Goal: Transaction & Acquisition: Purchase product/service

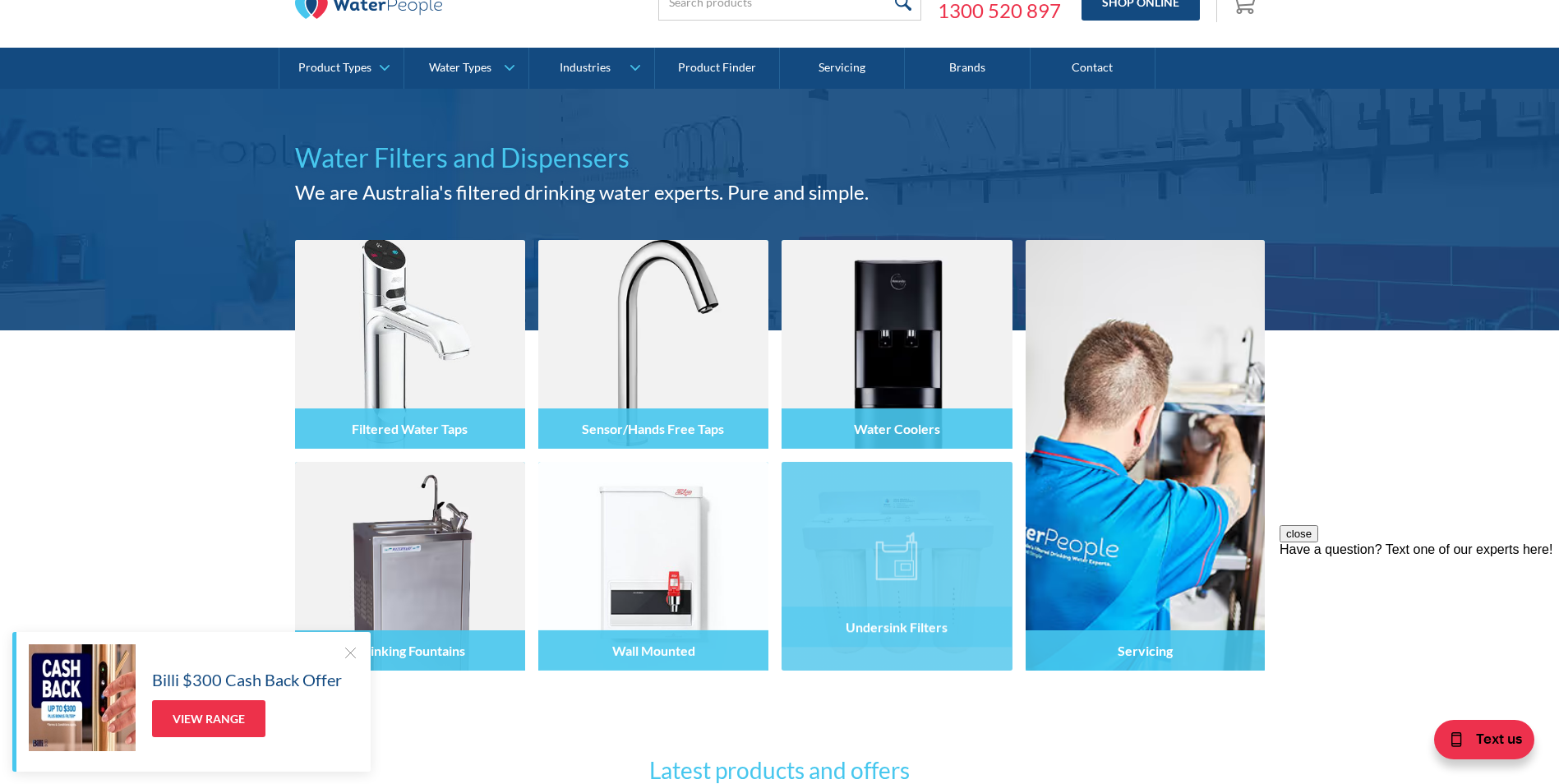
scroll to position [247, 0]
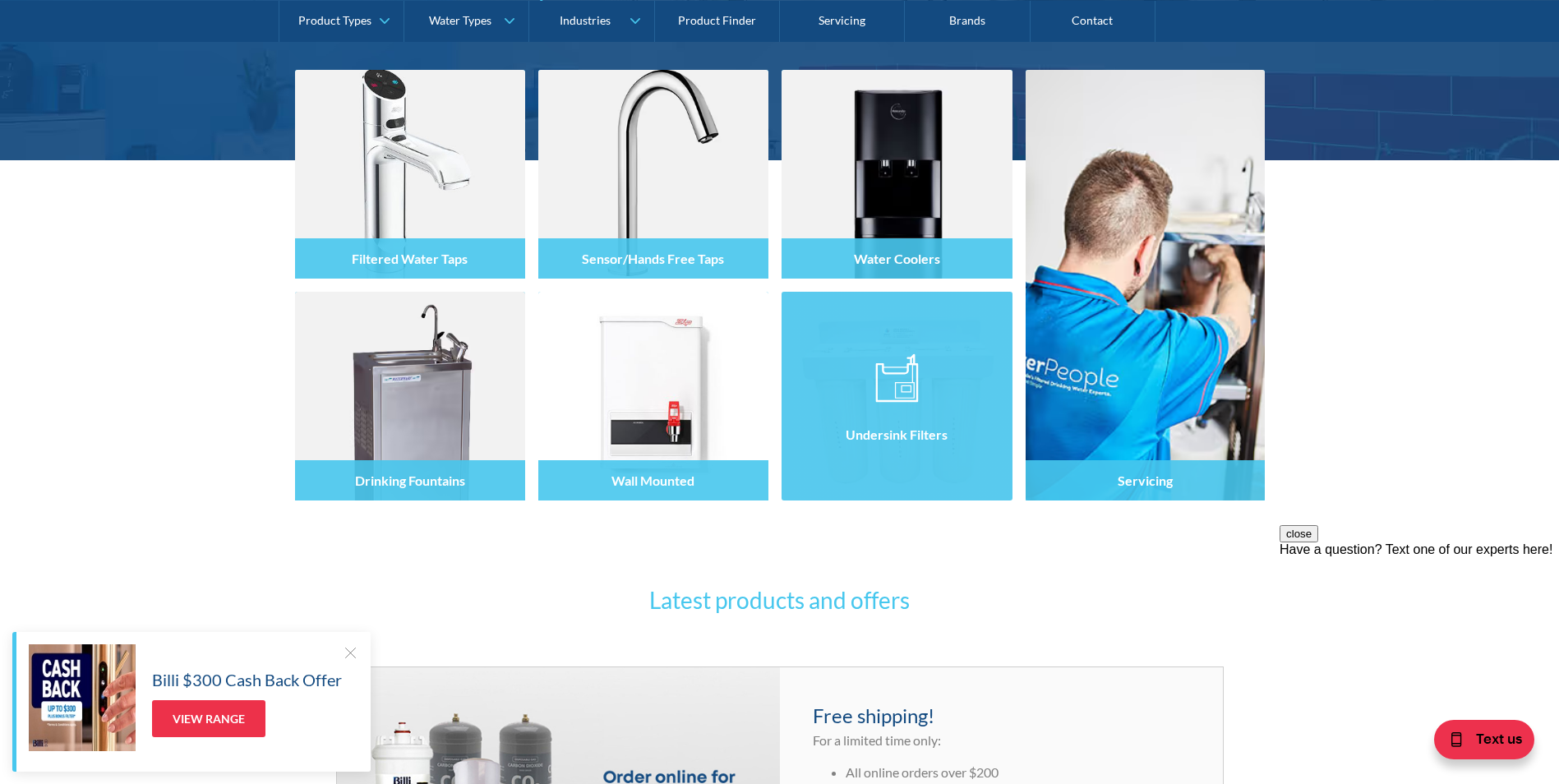
click at [904, 439] on h4 "Undersink Filters" at bounding box center [897, 434] width 102 height 16
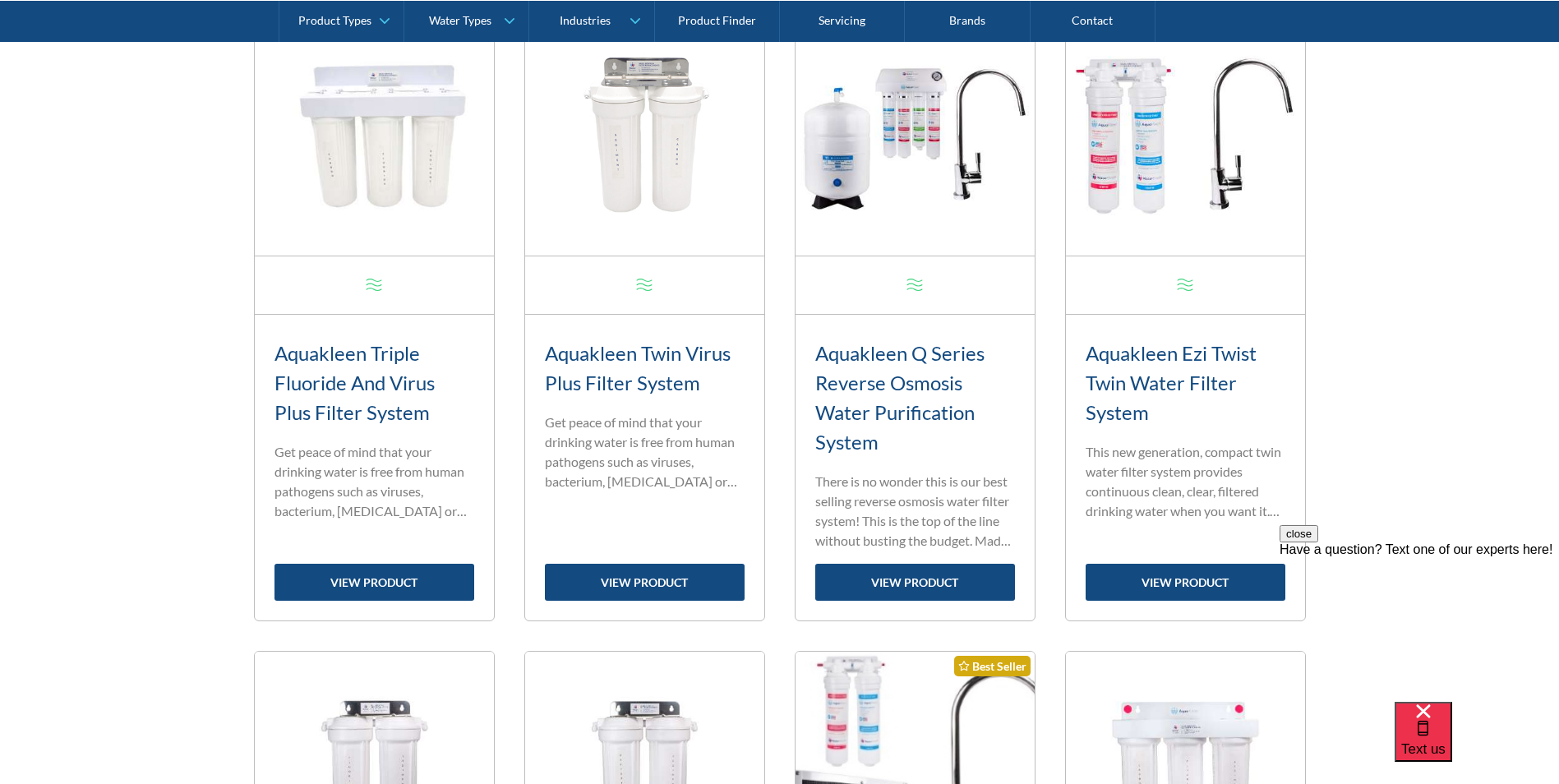
scroll to position [657, 0]
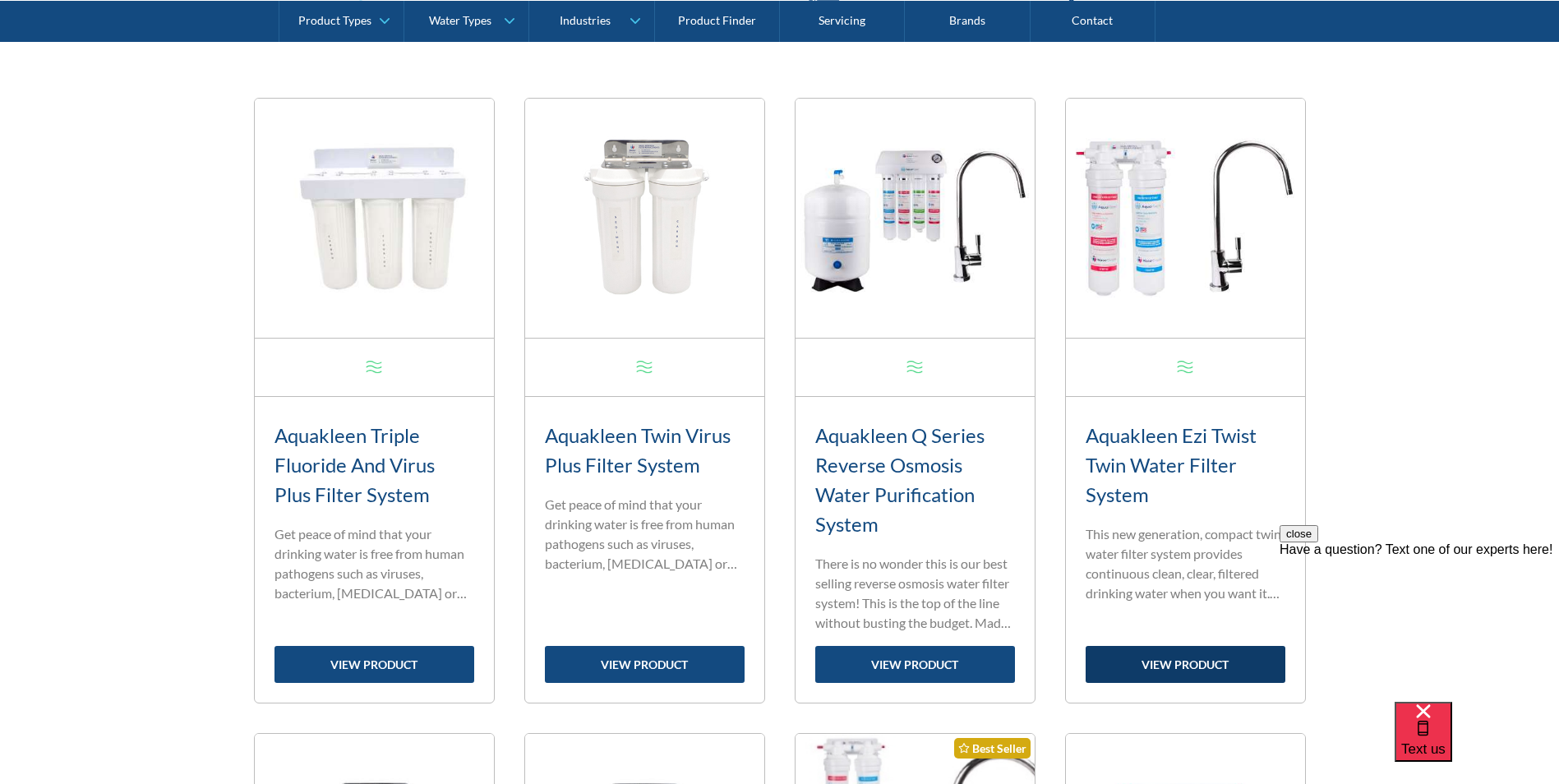
click at [1198, 671] on link "view product" at bounding box center [1185, 664] width 199 height 37
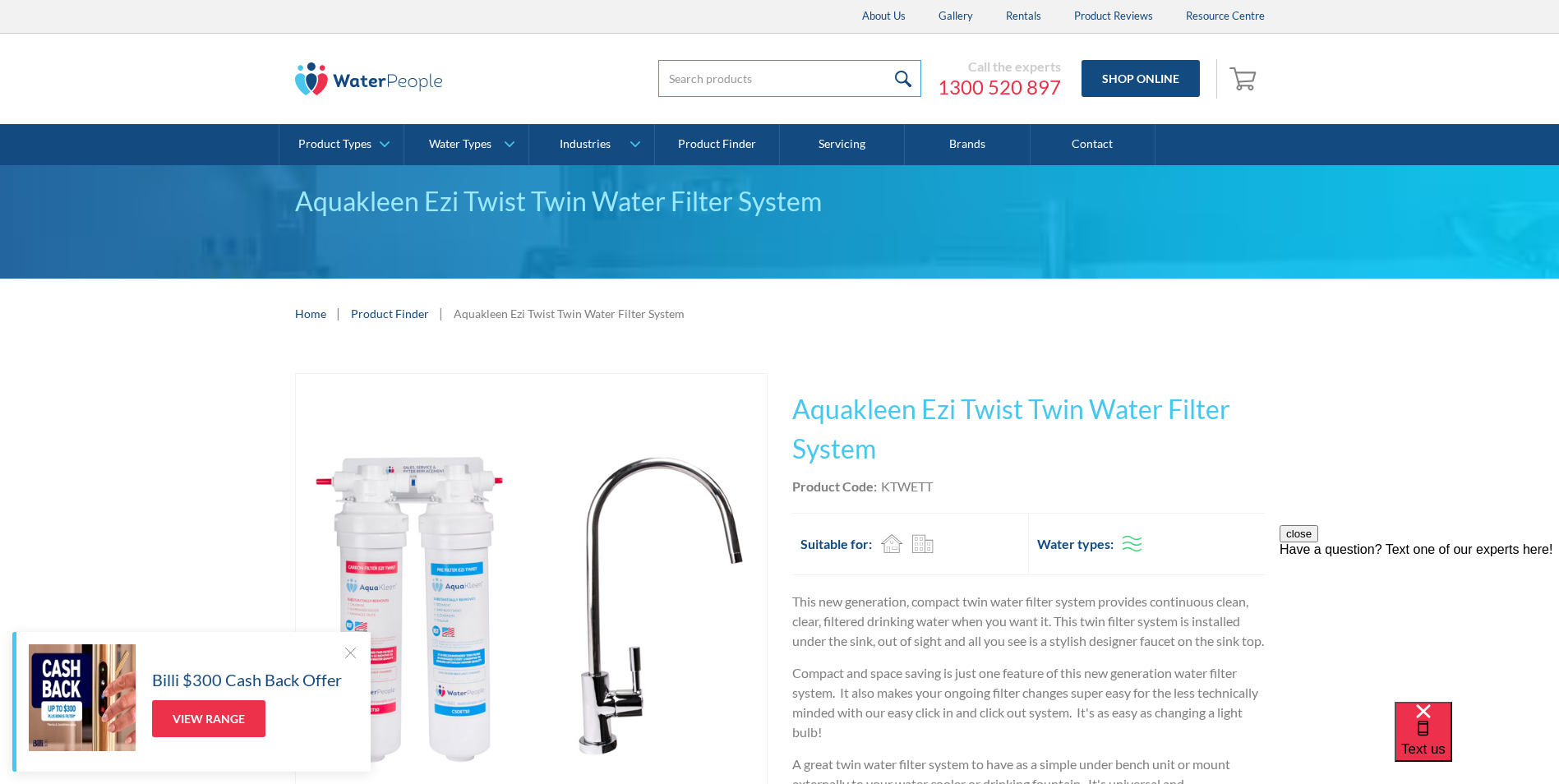
click at [763, 83] on input "search" at bounding box center [790, 78] width 263 height 37
click at [609, 361] on div "Play video Fits Most Brands Best Seller No items found. This tap design is incl…" at bounding box center [780, 638] width 1559 height 578
click at [748, 85] on input "search" at bounding box center [790, 78] width 263 height 37
type input "filter"
click at [906, 86] on input "submit" at bounding box center [903, 78] width 35 height 37
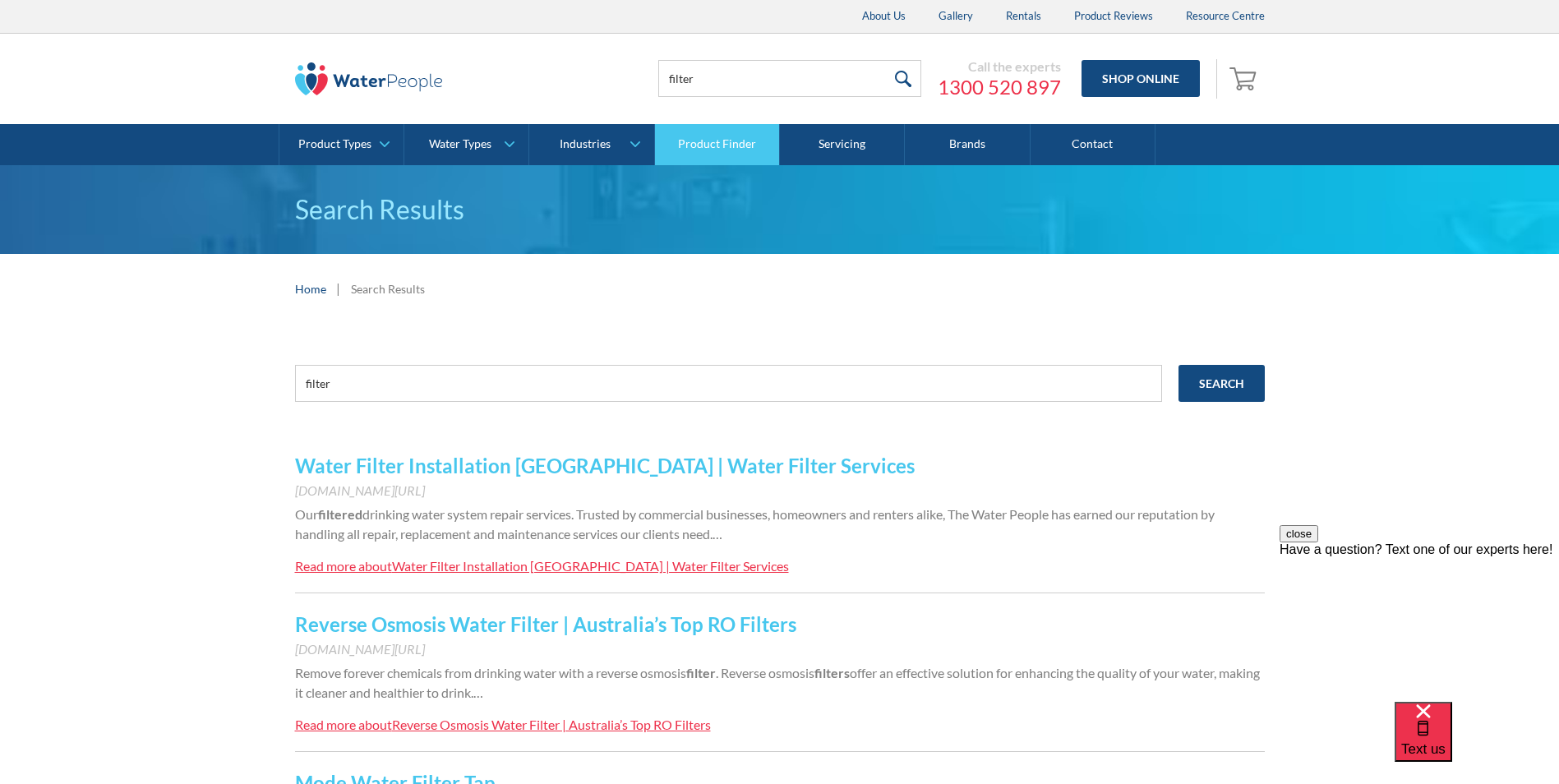
click at [705, 144] on link "Product Finder" at bounding box center [717, 144] width 125 height 41
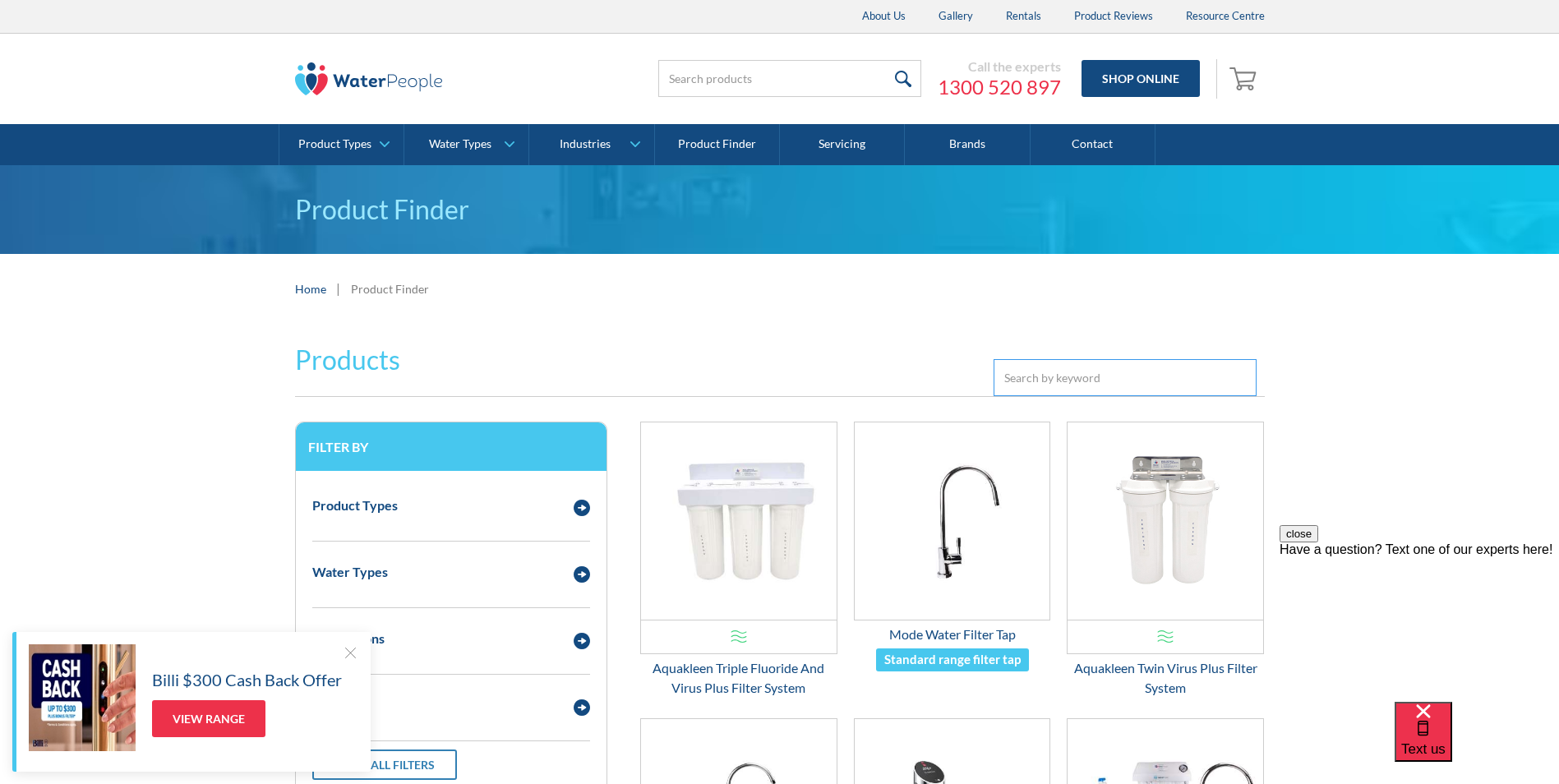
click at [1083, 377] on input "Email Form 3" at bounding box center [1125, 377] width 263 height 37
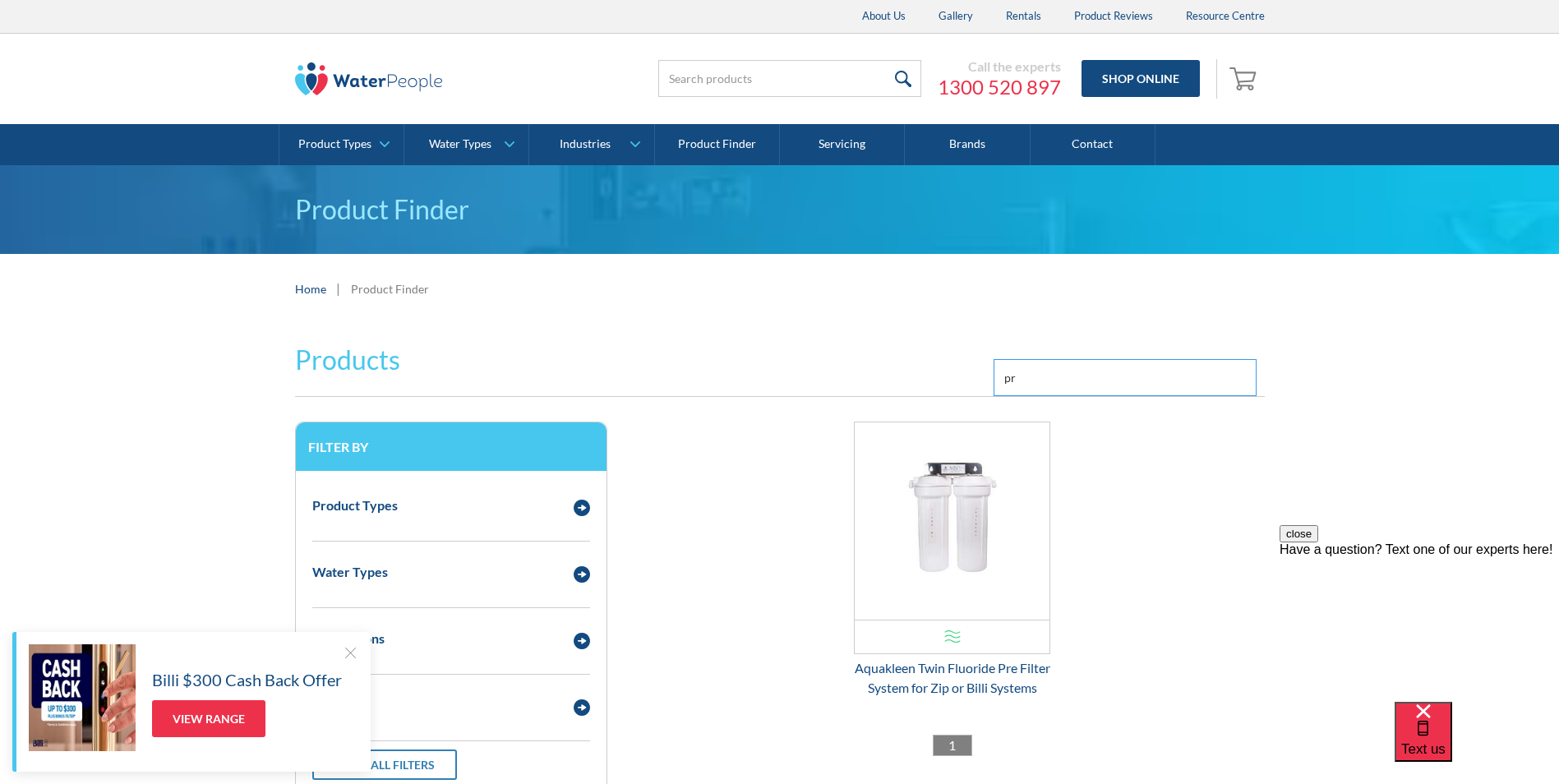
type input "p"
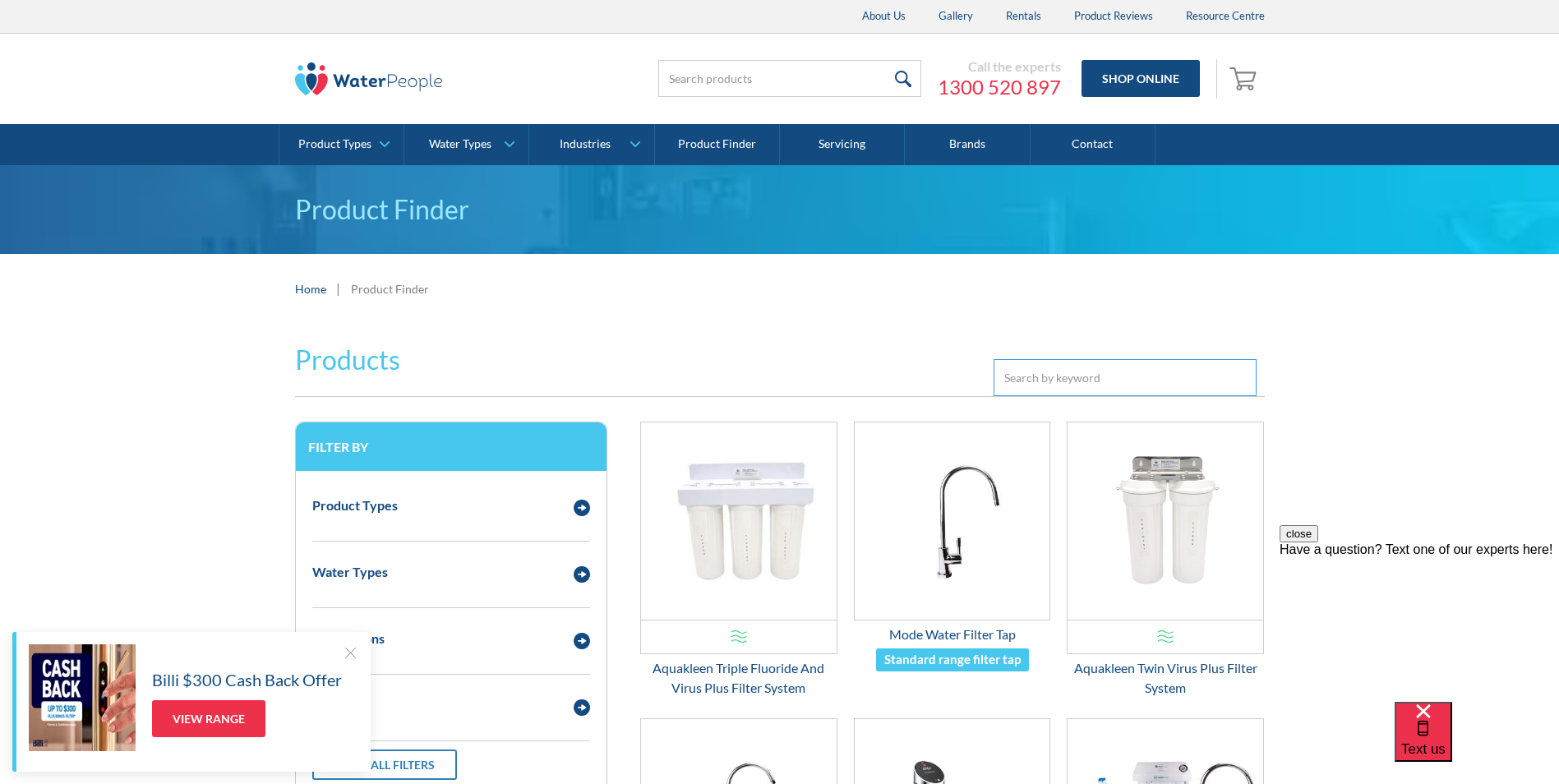
type input "q"
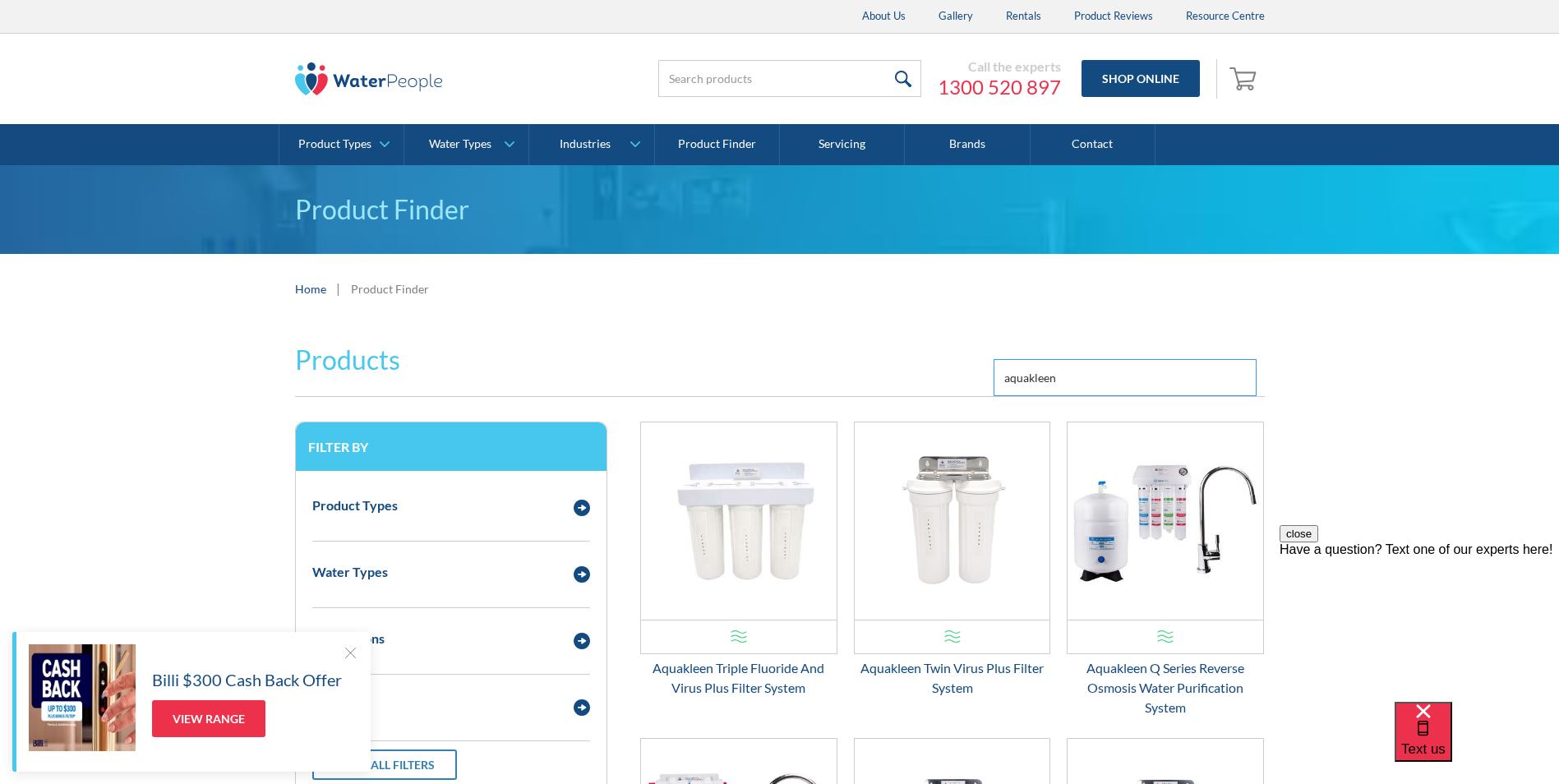
type input "aquakleen"
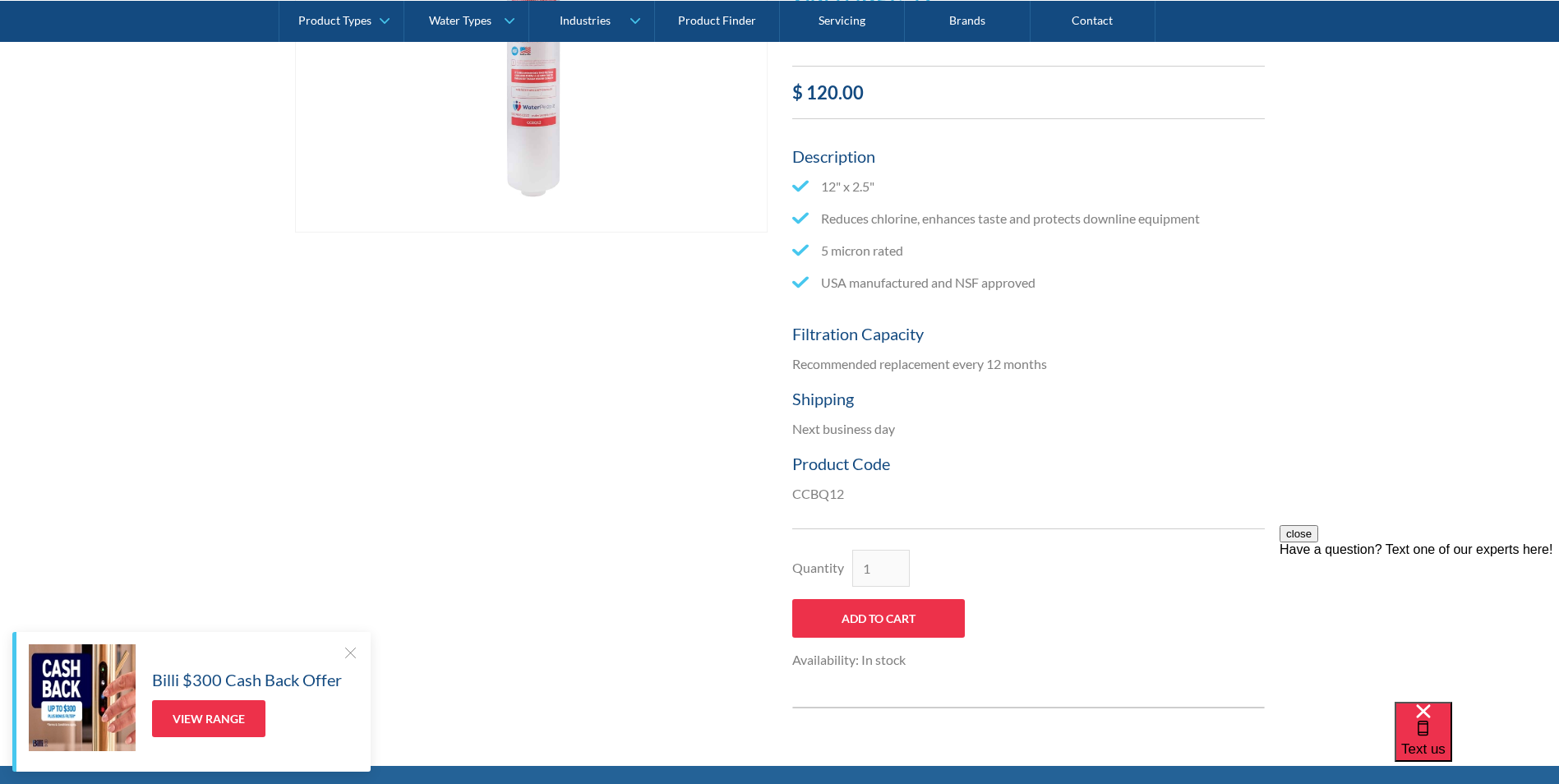
scroll to position [493, 0]
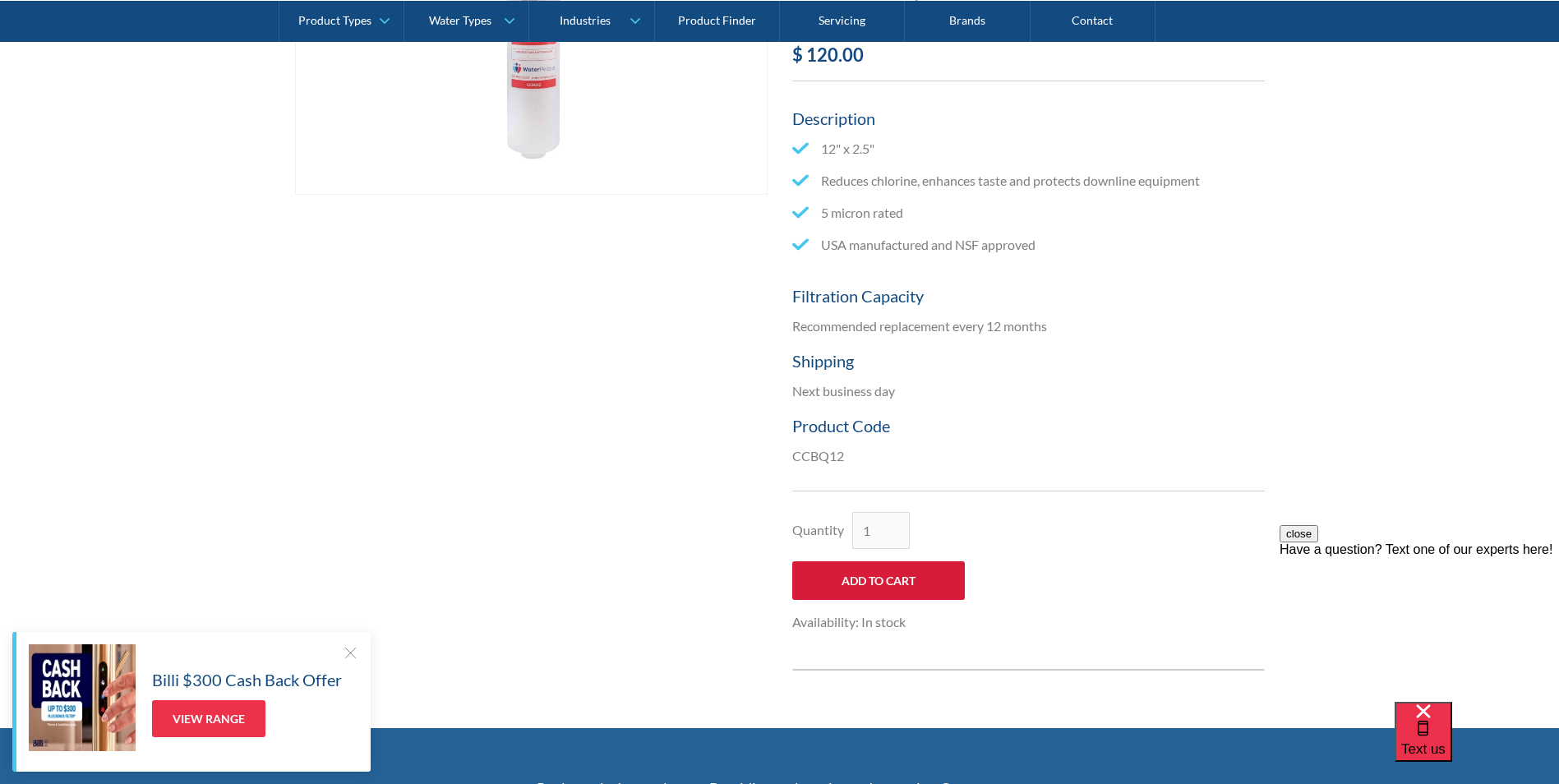
click at [885, 578] on input "Add to Cart" at bounding box center [879, 580] width 173 height 39
type input "Add to Cart"
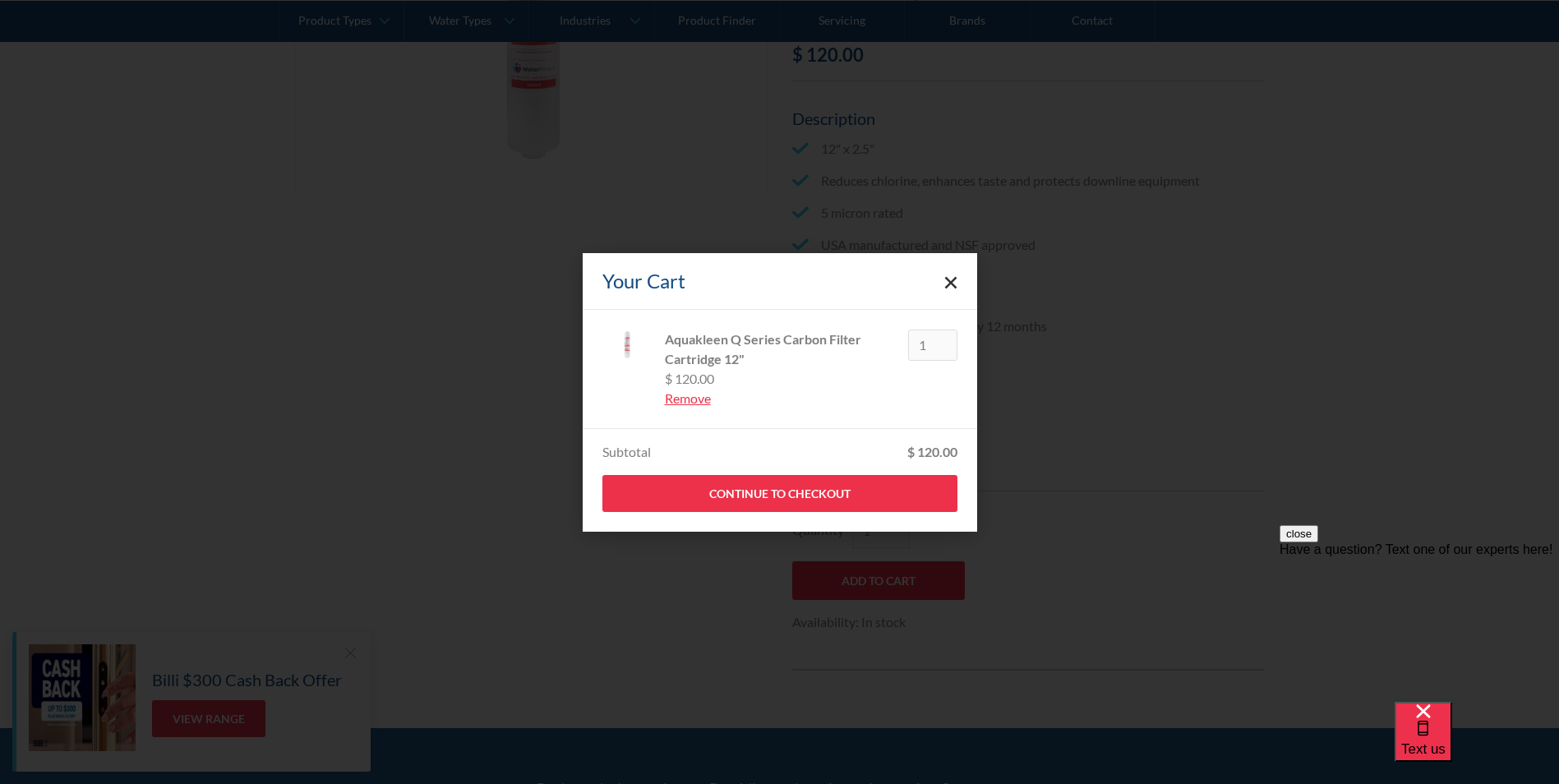
click at [955, 283] on icon "Close cart" at bounding box center [951, 282] width 13 height 13
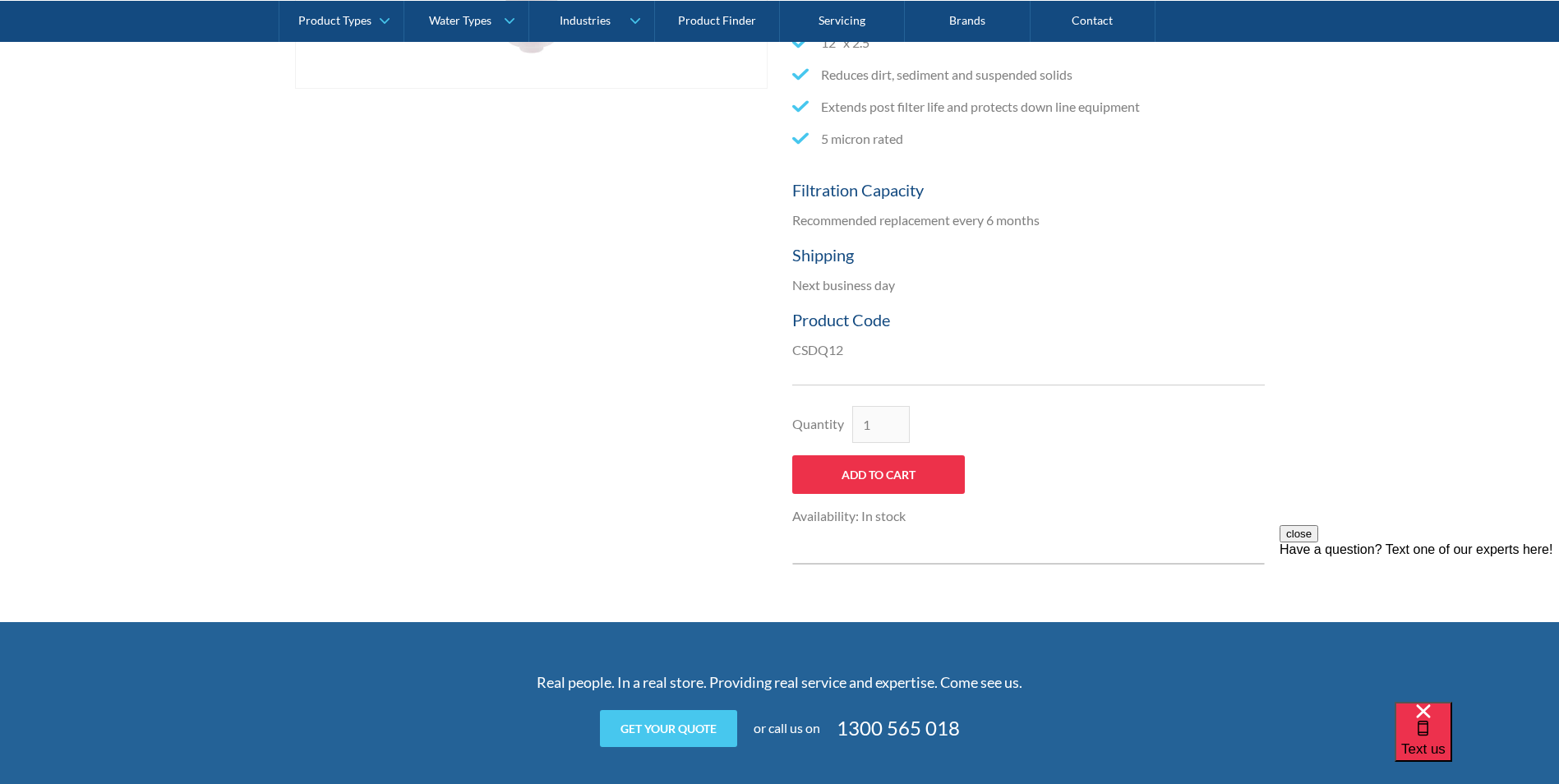
scroll to position [657, 0]
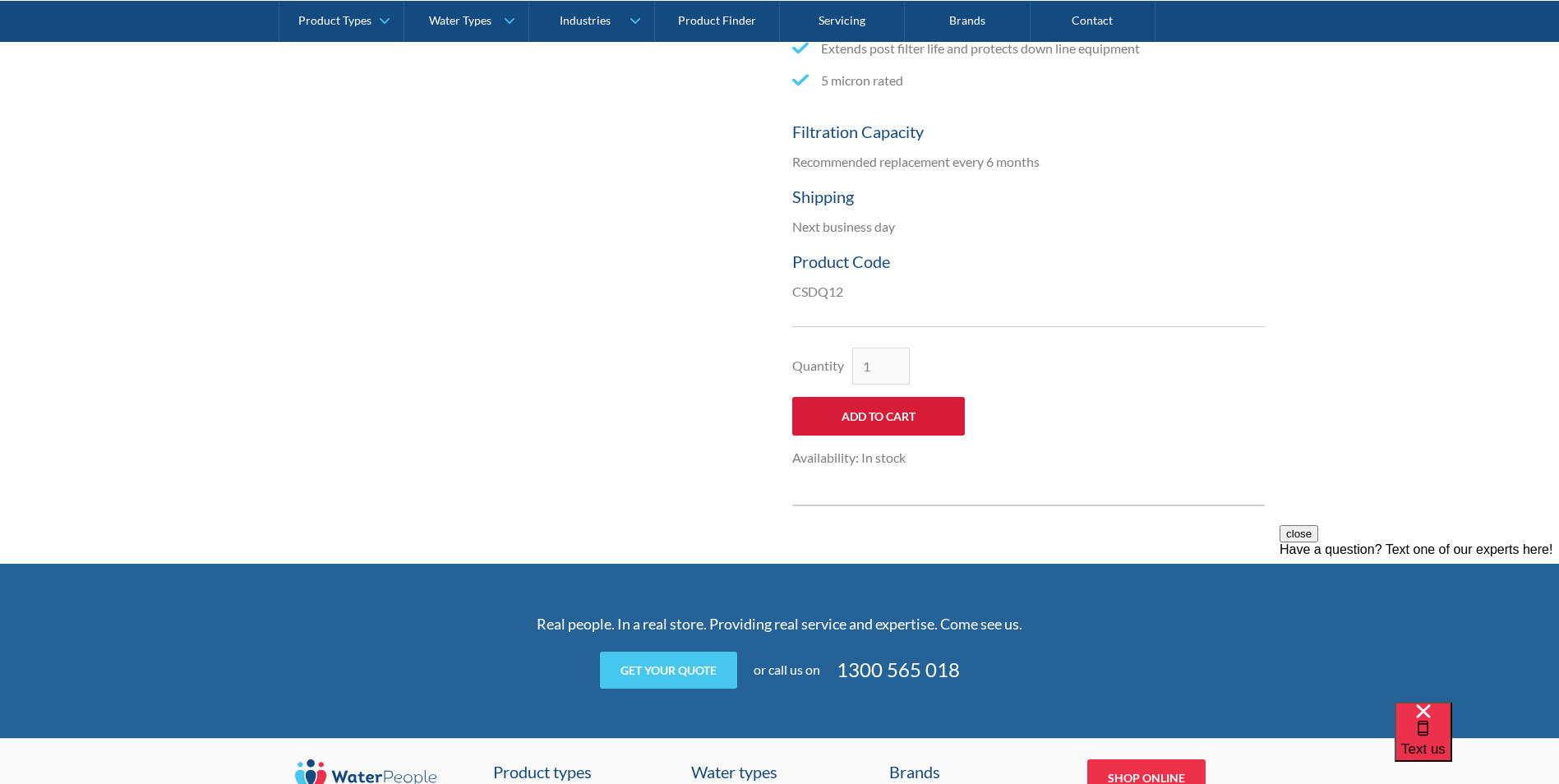
click at [886, 417] on input "Add to Cart" at bounding box center [879, 416] width 173 height 39
type input "Add to Cart"
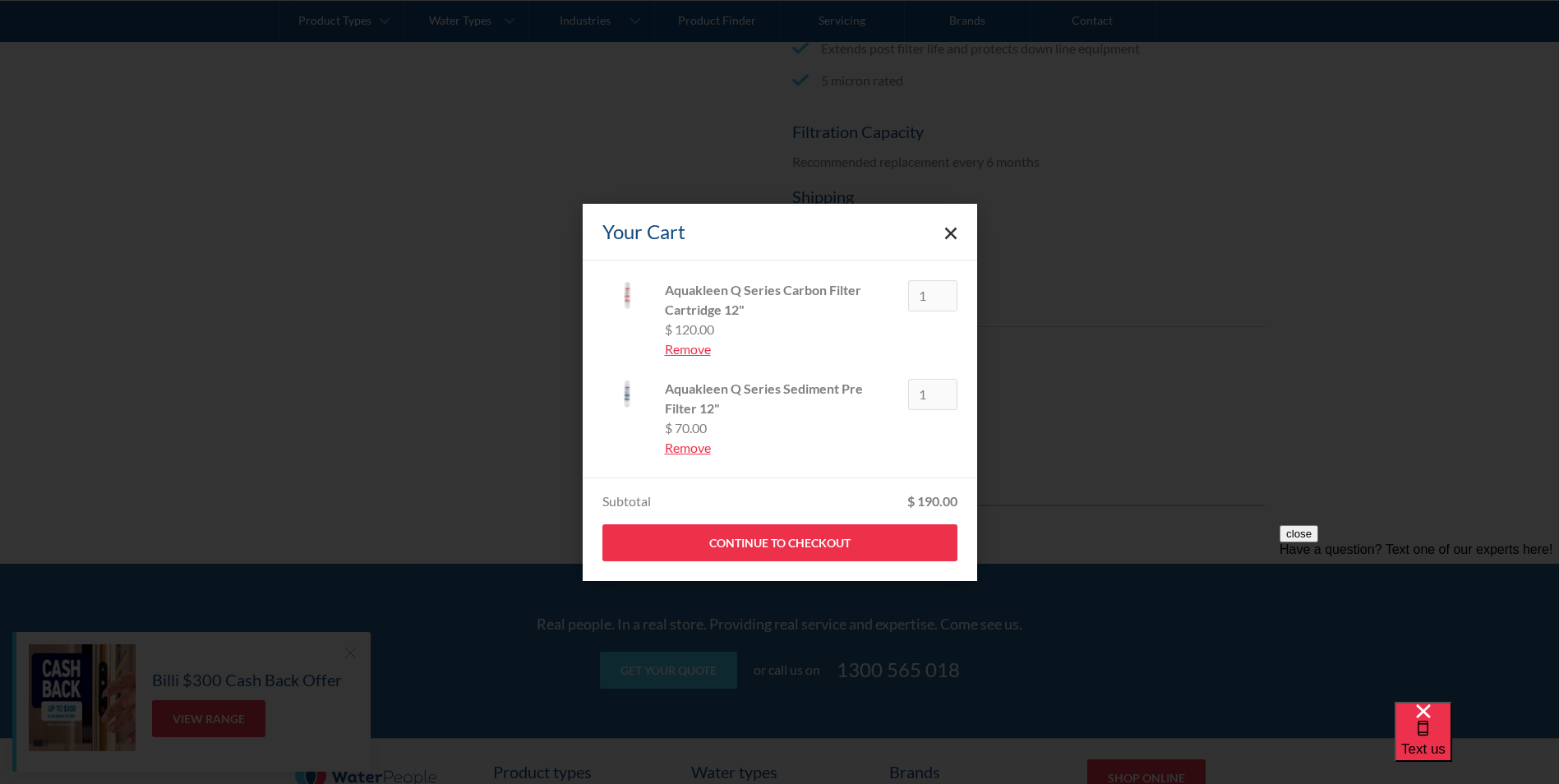
click at [951, 235] on icon "Close cart" at bounding box center [951, 233] width 13 height 13
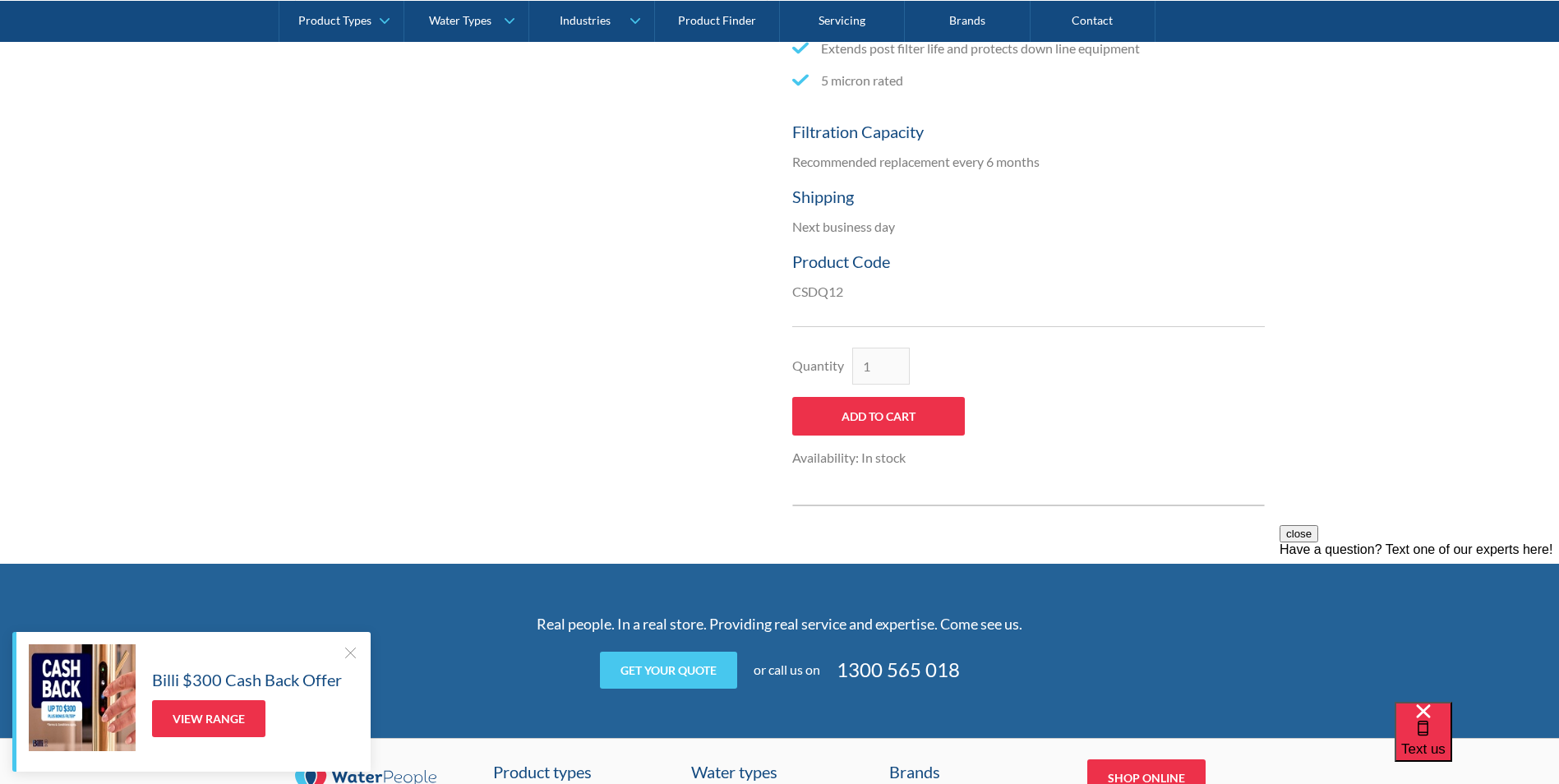
scroll to position [0, 0]
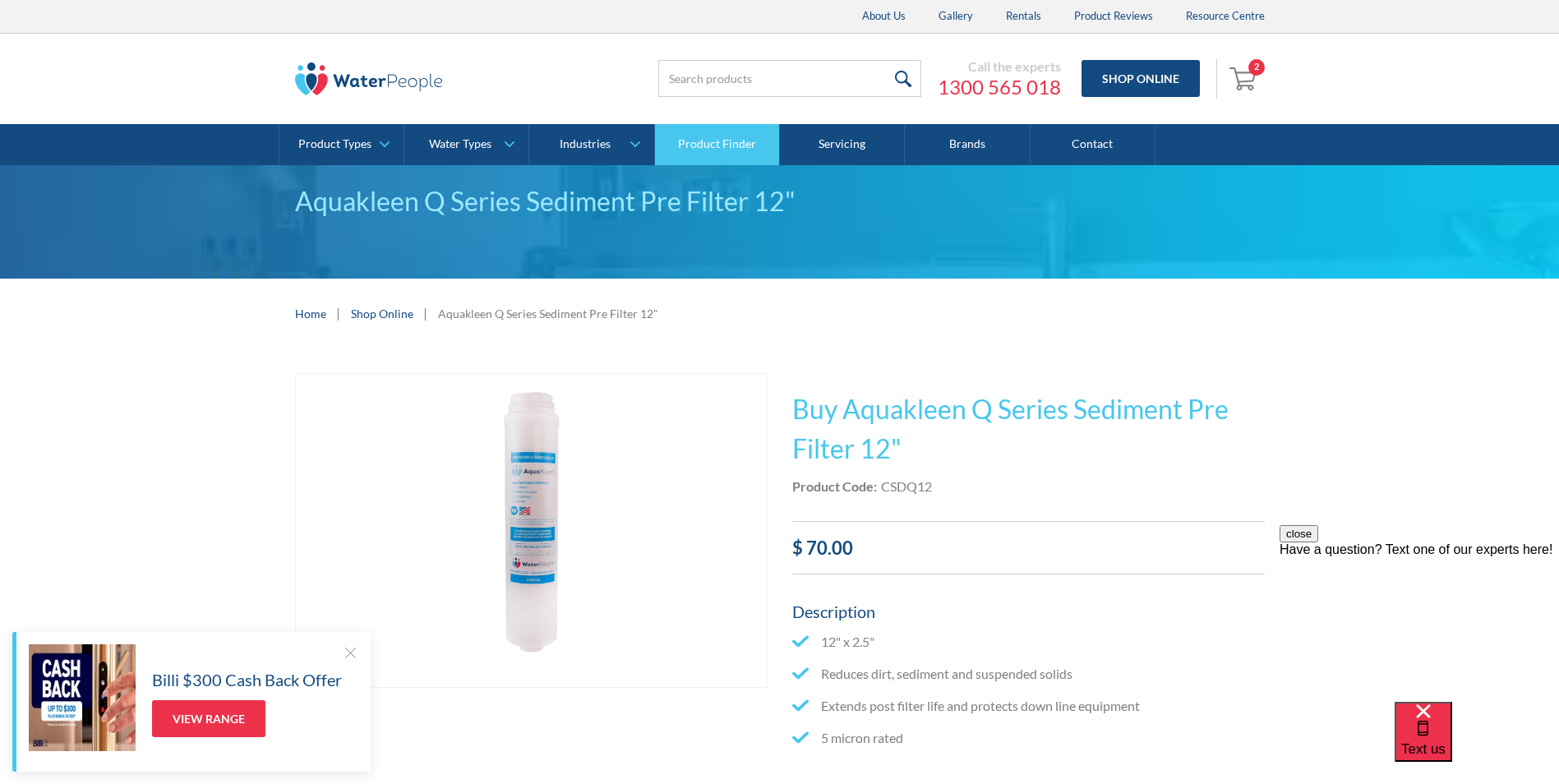
click at [719, 139] on link "Product Finder" at bounding box center [717, 144] width 125 height 41
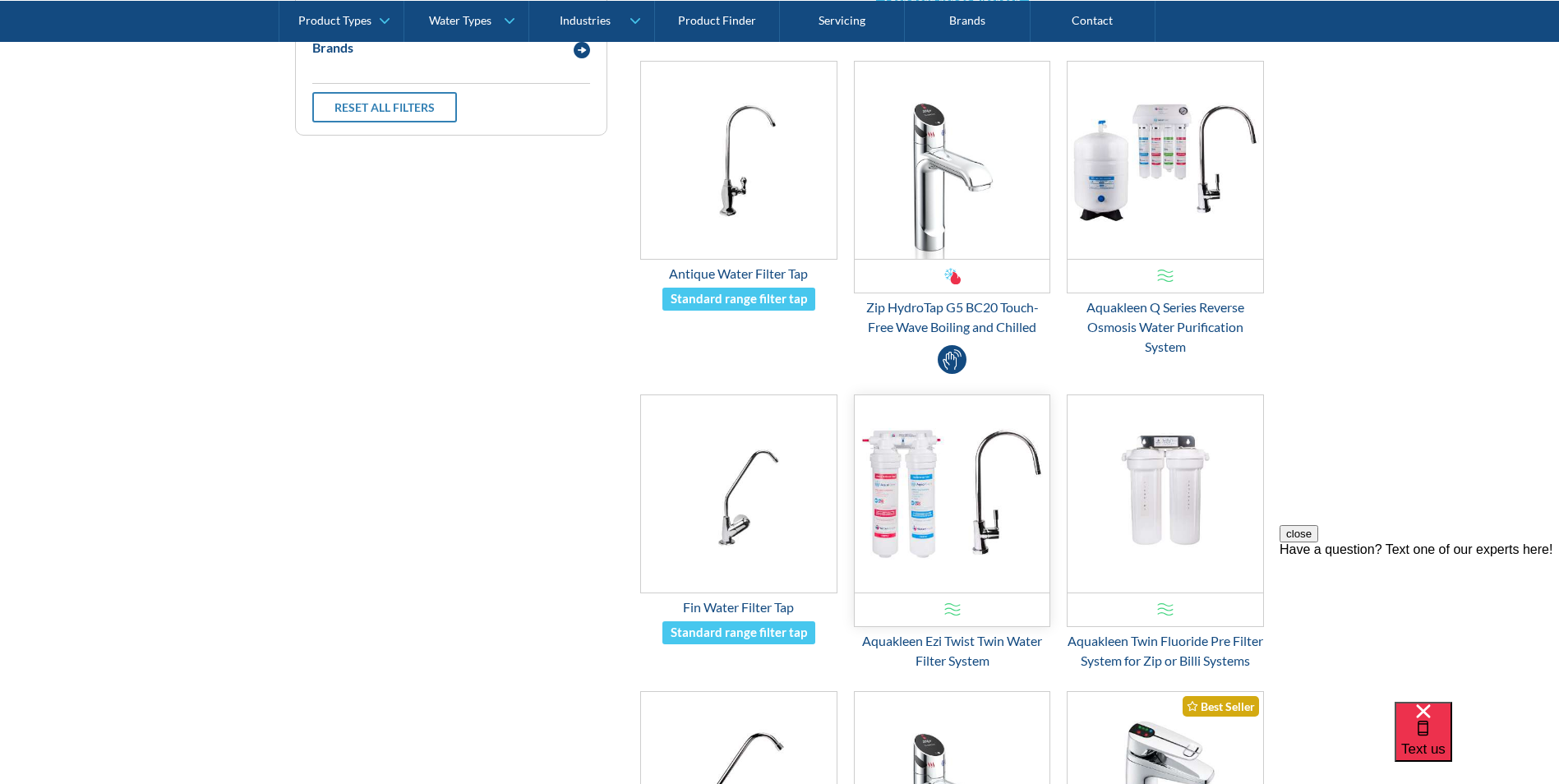
click at [923, 472] on img "Email Form 3" at bounding box center [952, 493] width 196 height 197
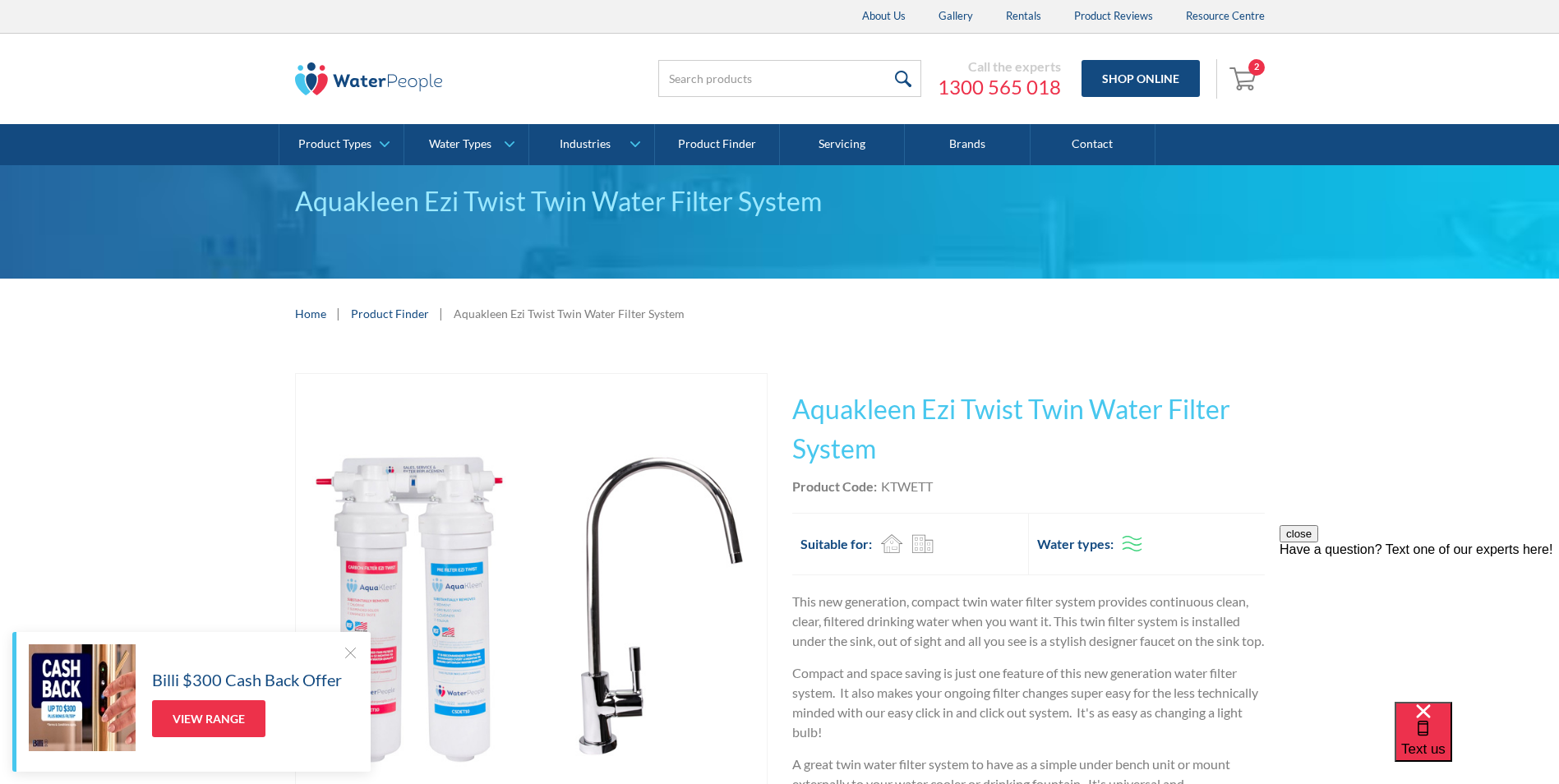
click at [1242, 77] on img "Open cart containing 2 items" at bounding box center [1244, 78] width 31 height 26
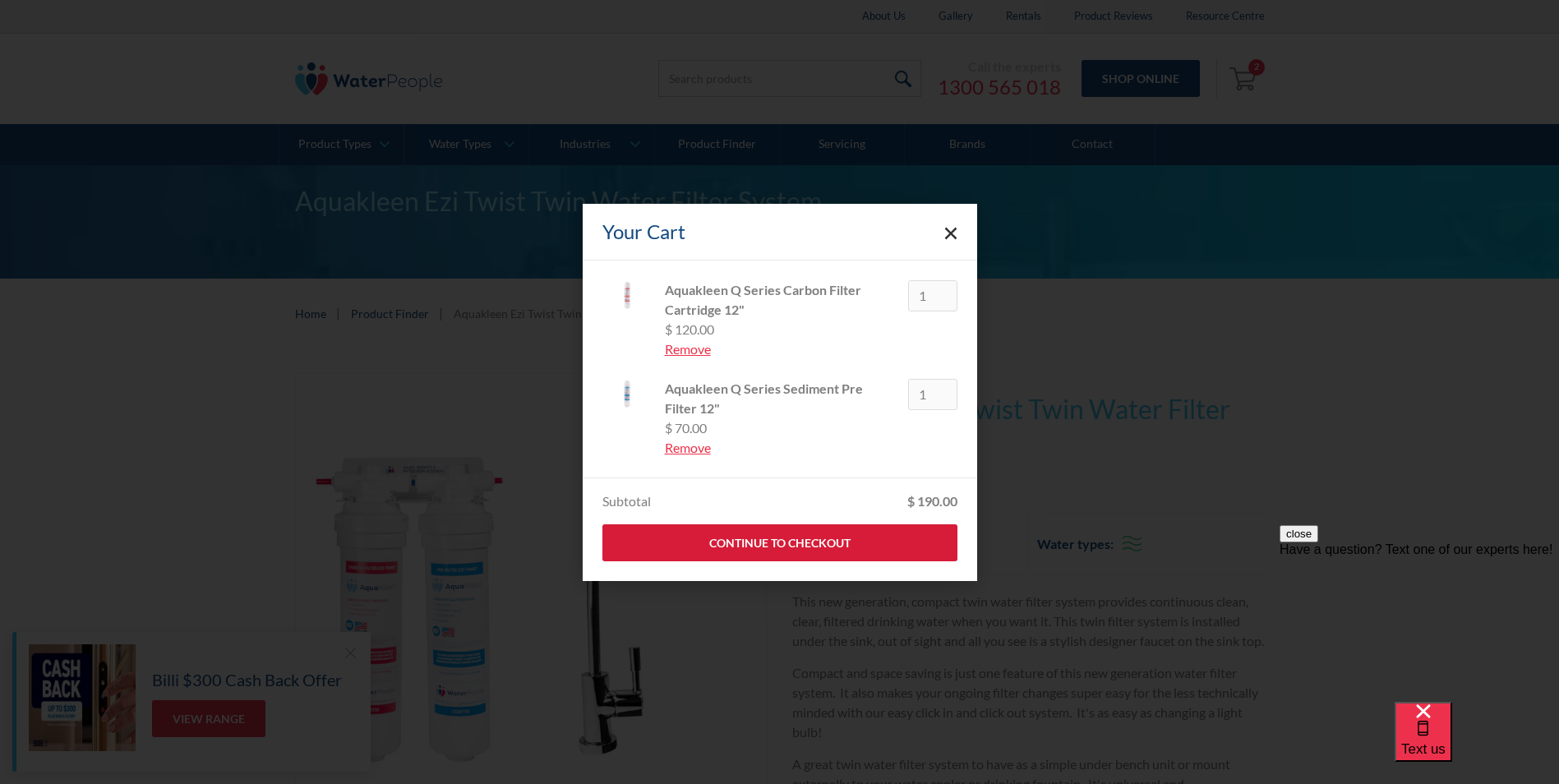
click at [754, 541] on link "Continue to Checkout" at bounding box center [780, 542] width 355 height 37
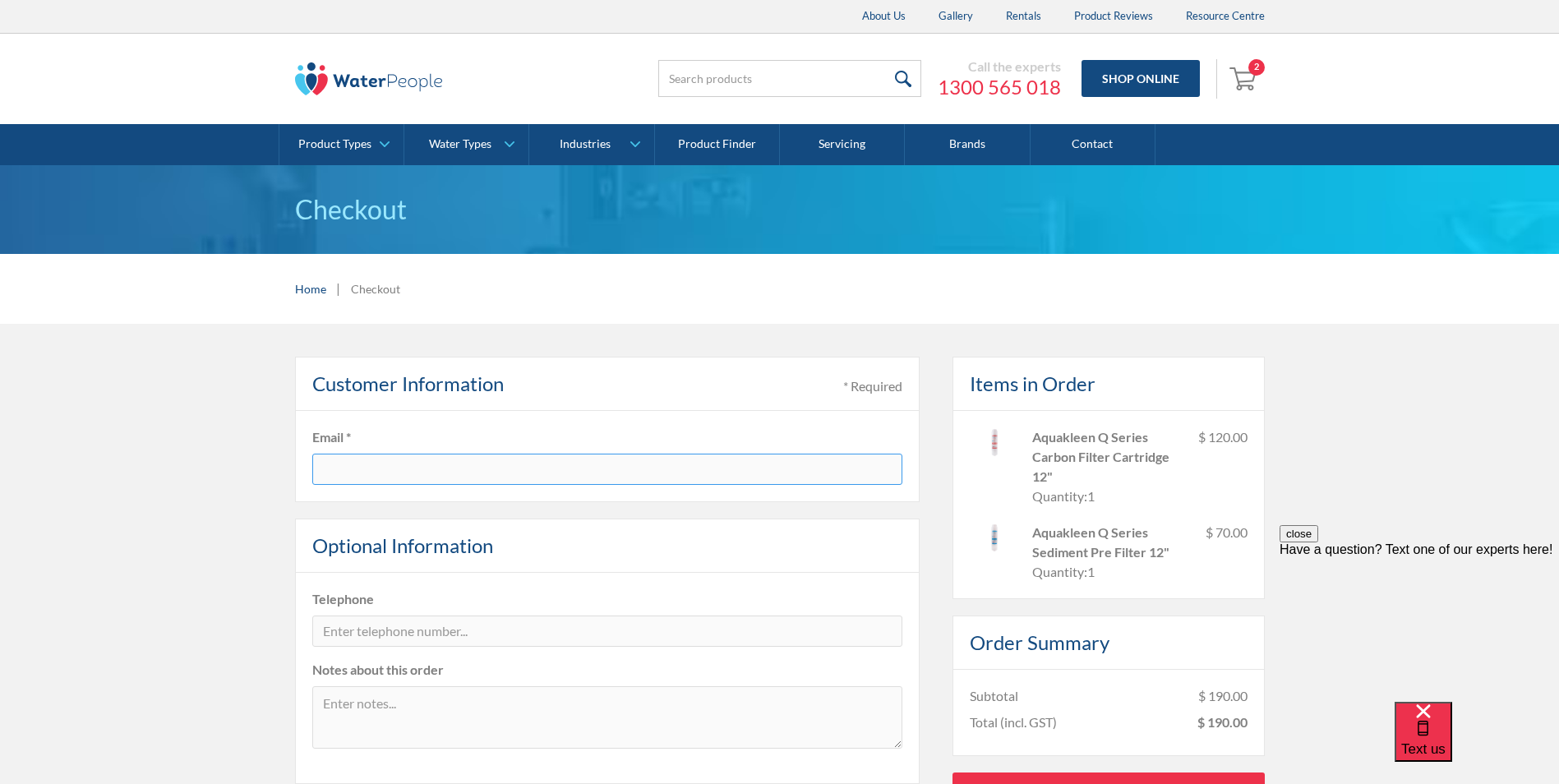
click at [556, 476] on input "text" at bounding box center [608, 469] width 591 height 31
type input "[EMAIL_ADDRESS][DOMAIN_NAME]"
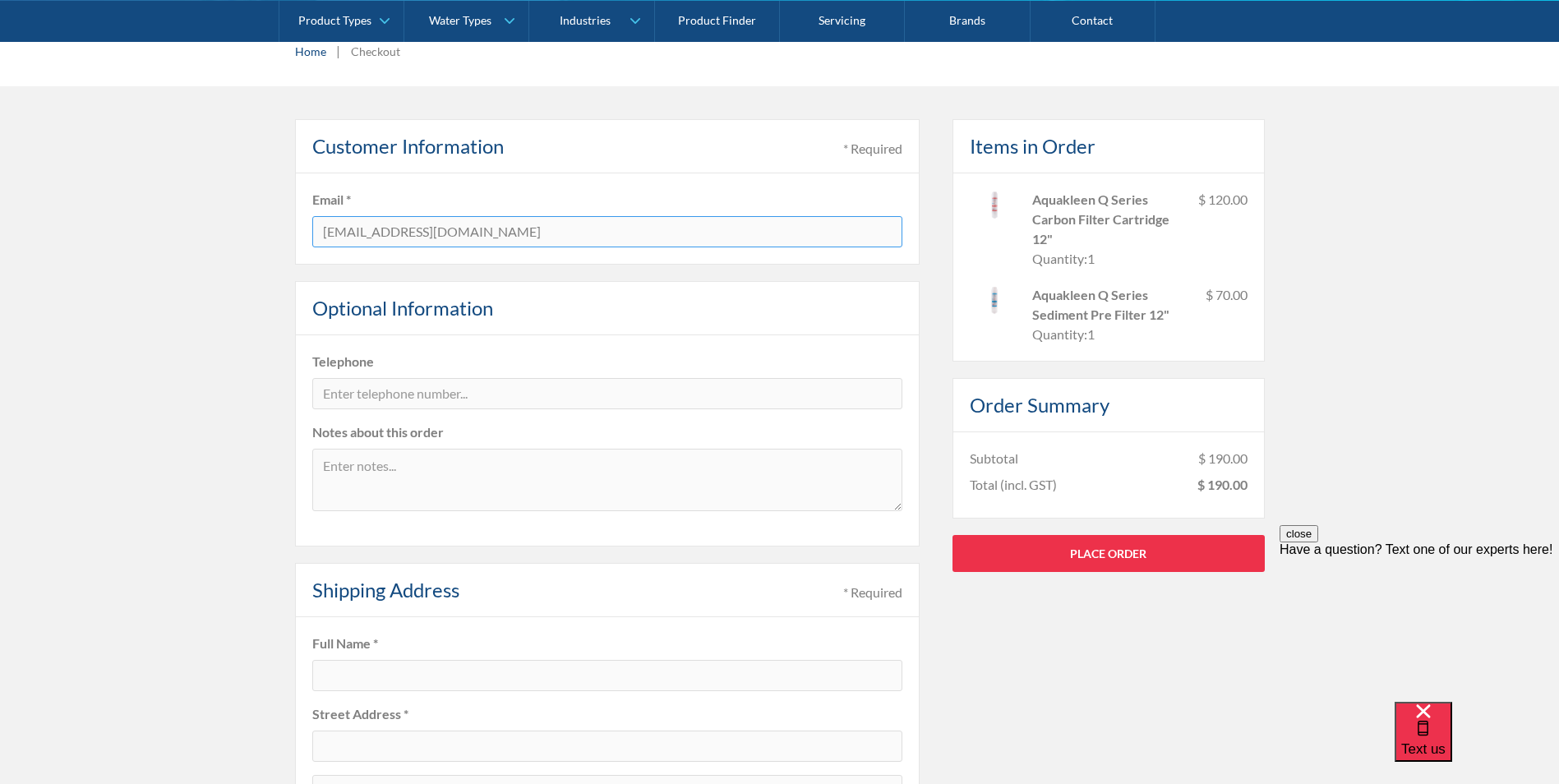
scroll to position [247, 0]
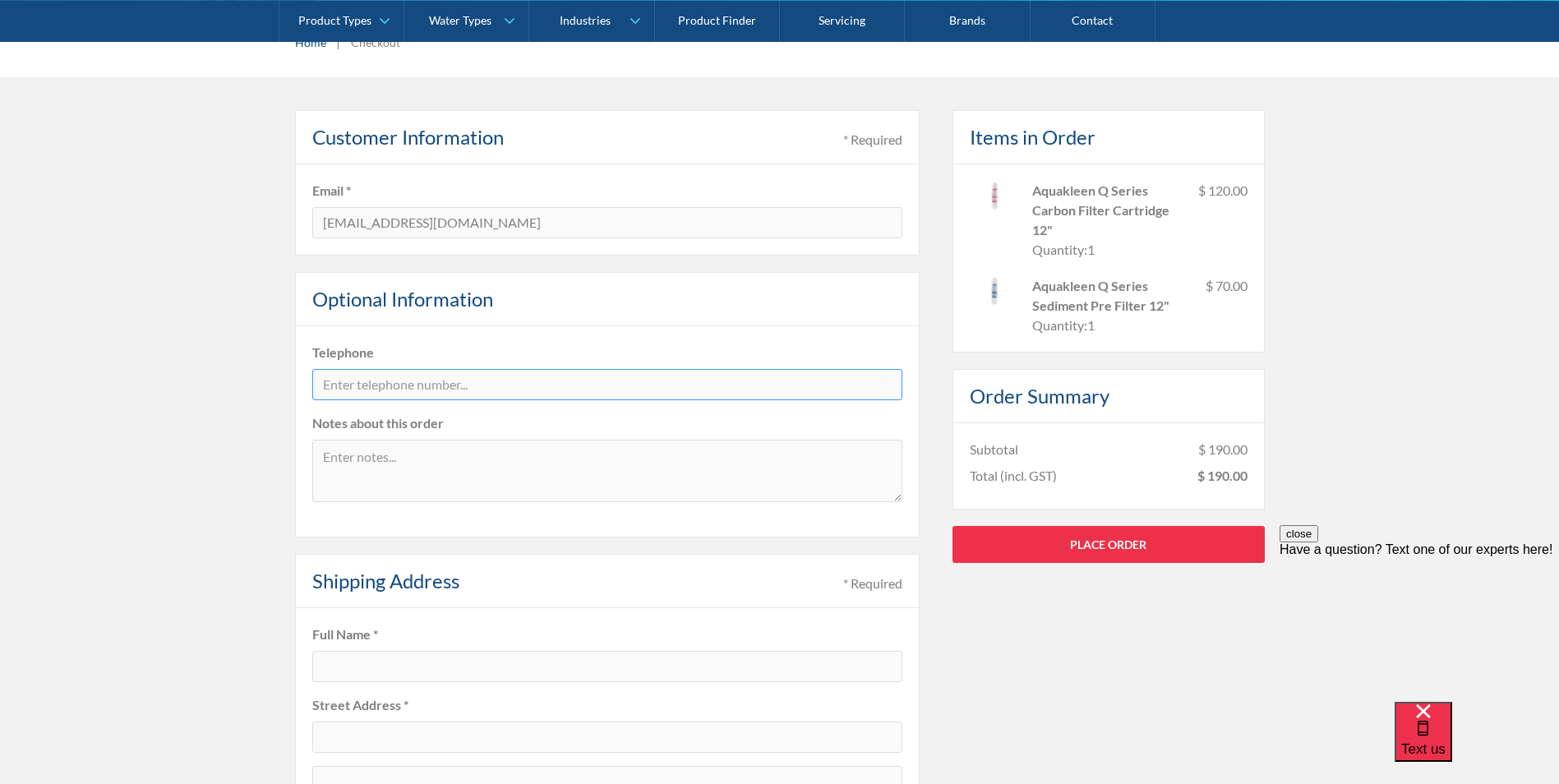
click at [439, 385] on input "tel" at bounding box center [608, 384] width 591 height 31
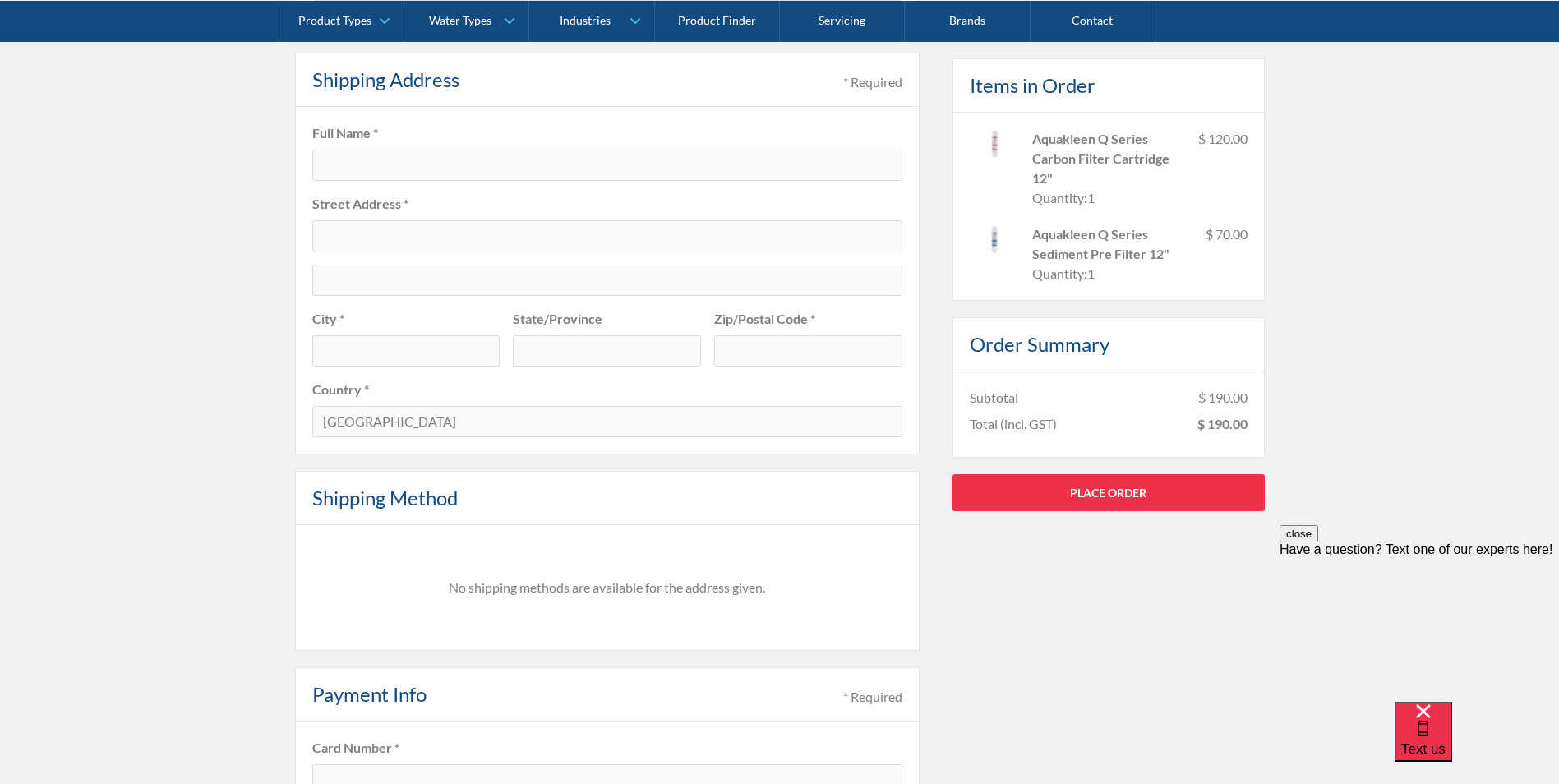
scroll to position [575, 0]
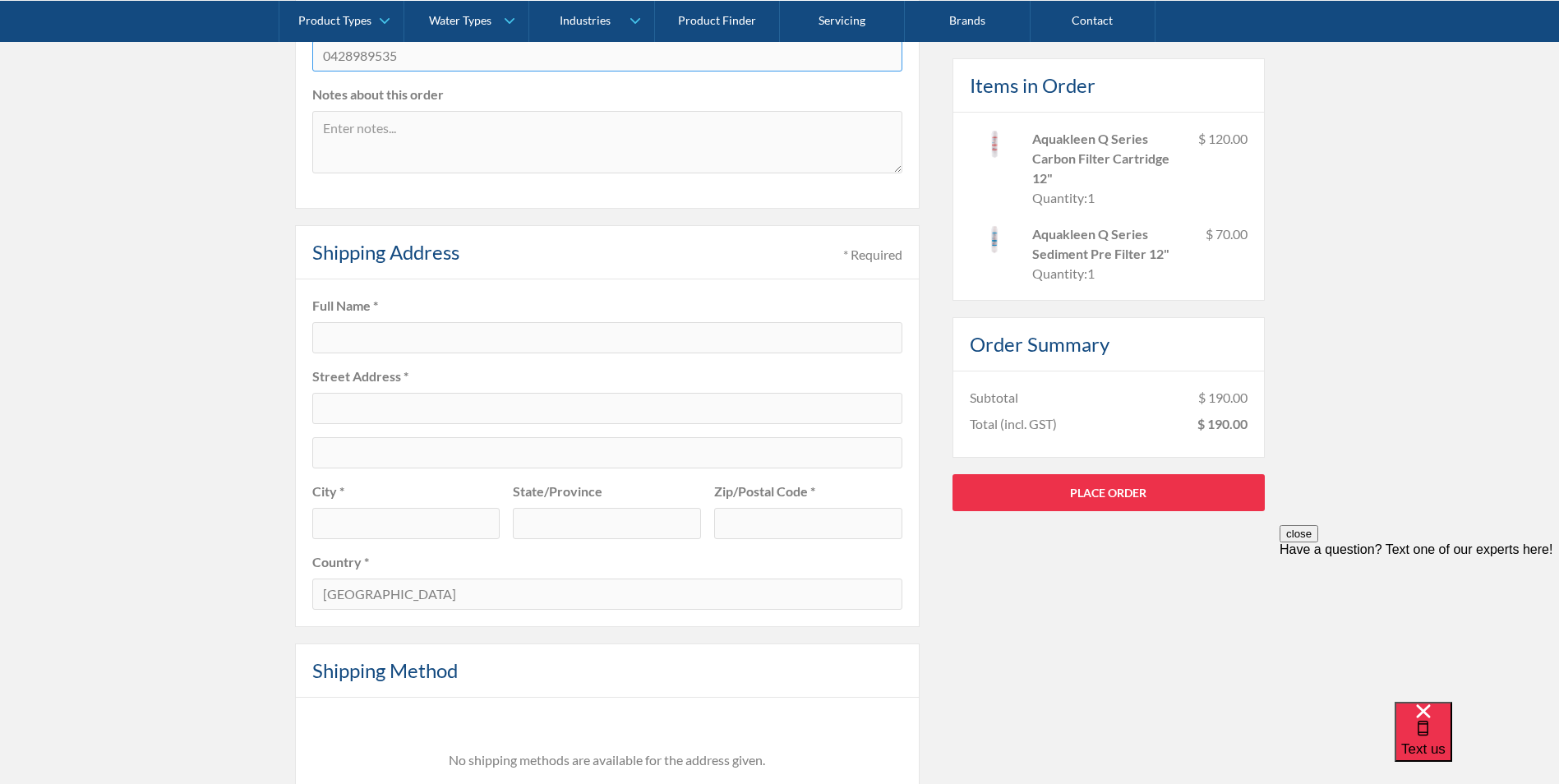
type input "0428989535"
click at [440, 335] on input "text" at bounding box center [608, 337] width 591 height 31
type input "[PERSON_NAME]"
type input "PO Box 1176"
type input "Moama"
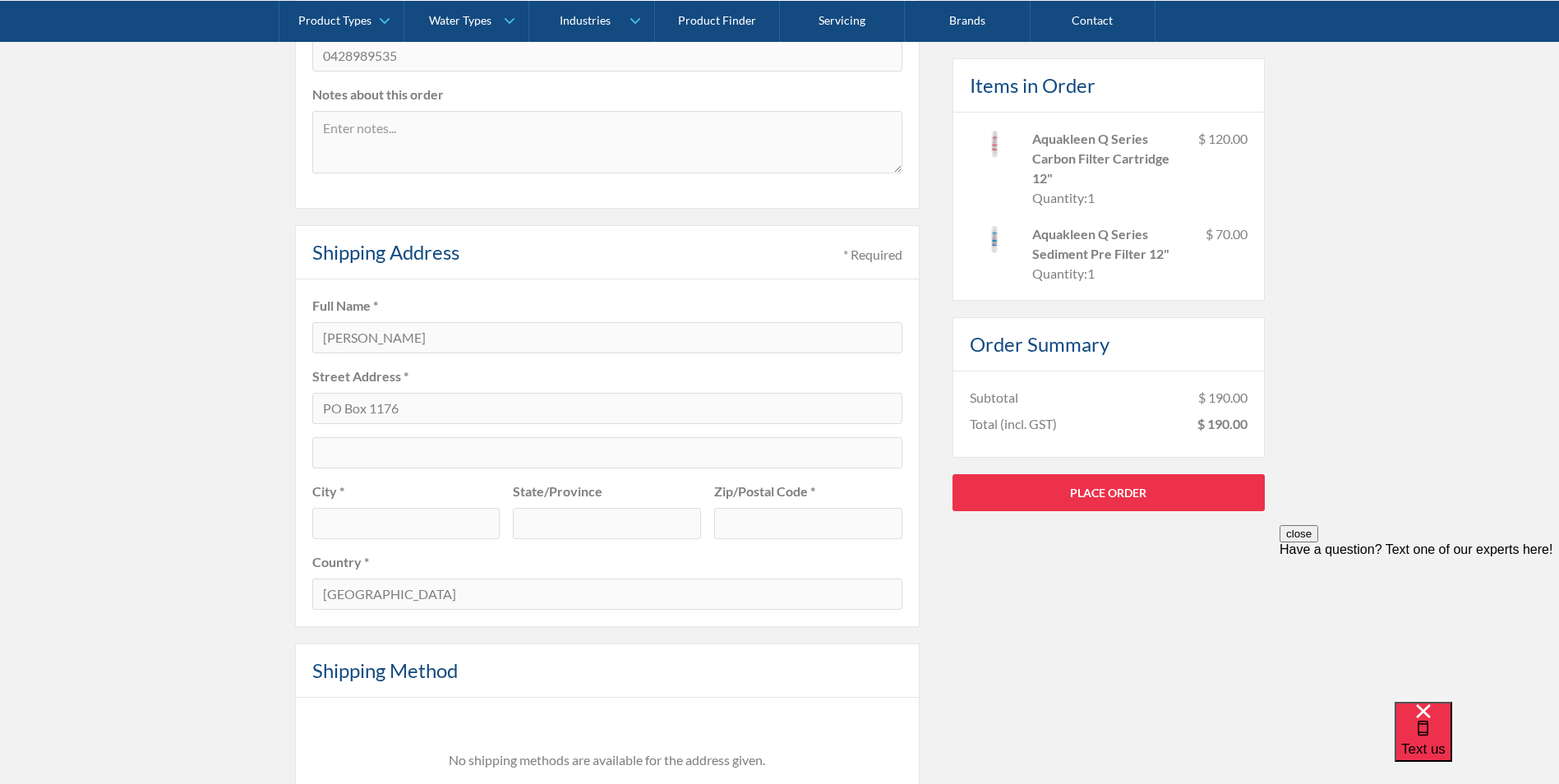
type input "[GEOGRAPHIC_DATA]"
type input "2731"
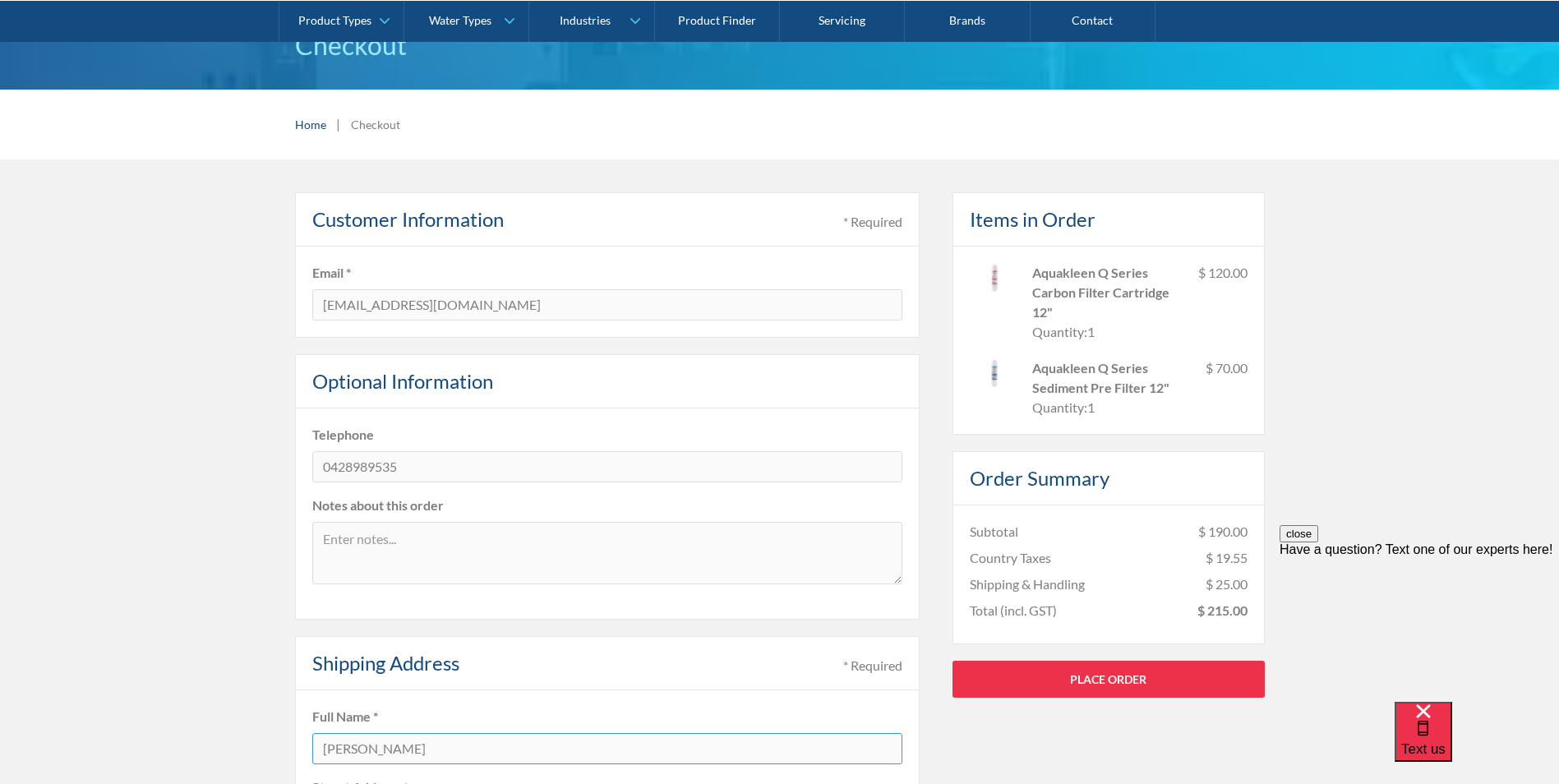
scroll to position [0, 0]
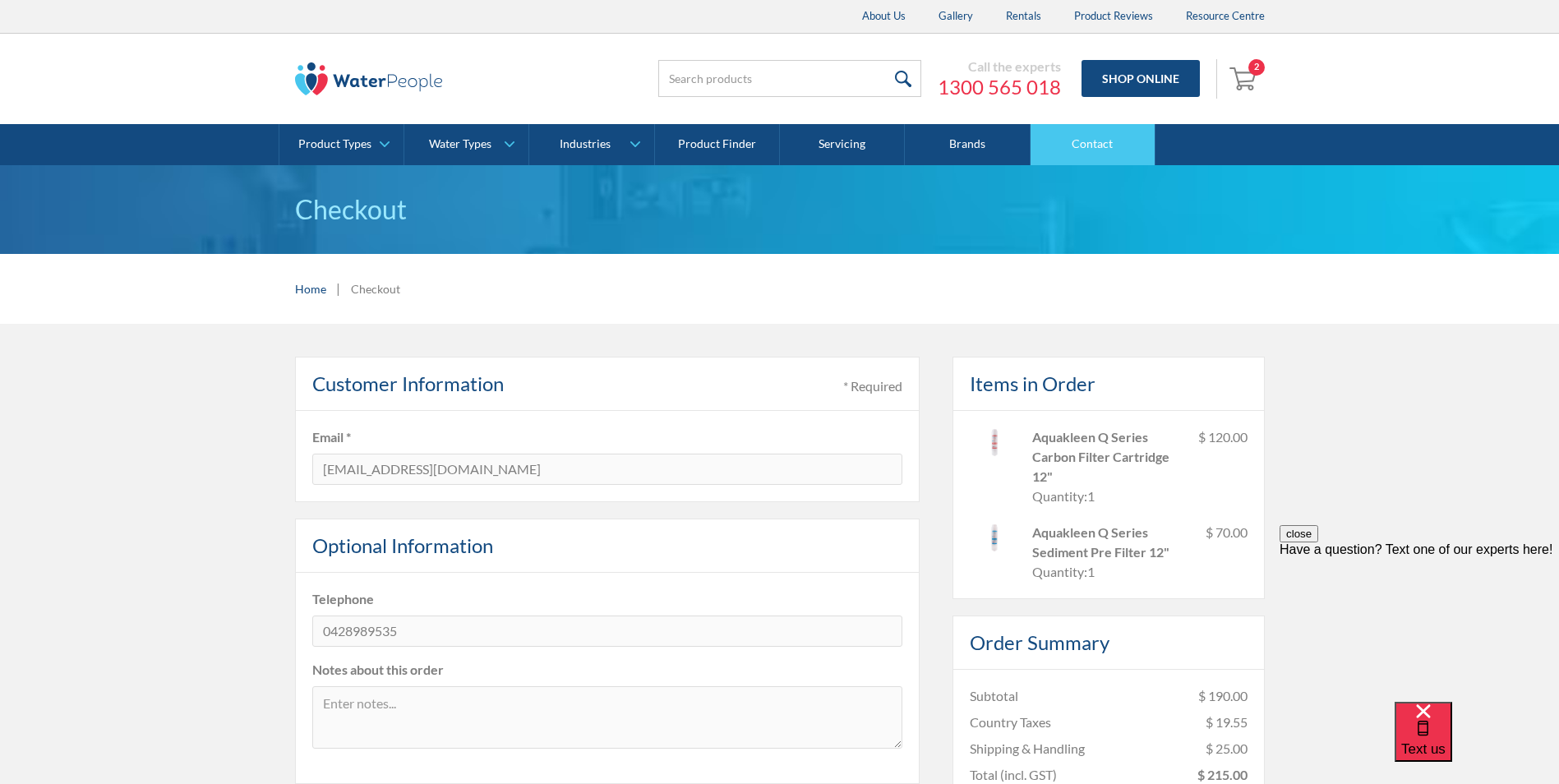
click at [1085, 146] on link "Contact" at bounding box center [1093, 144] width 125 height 41
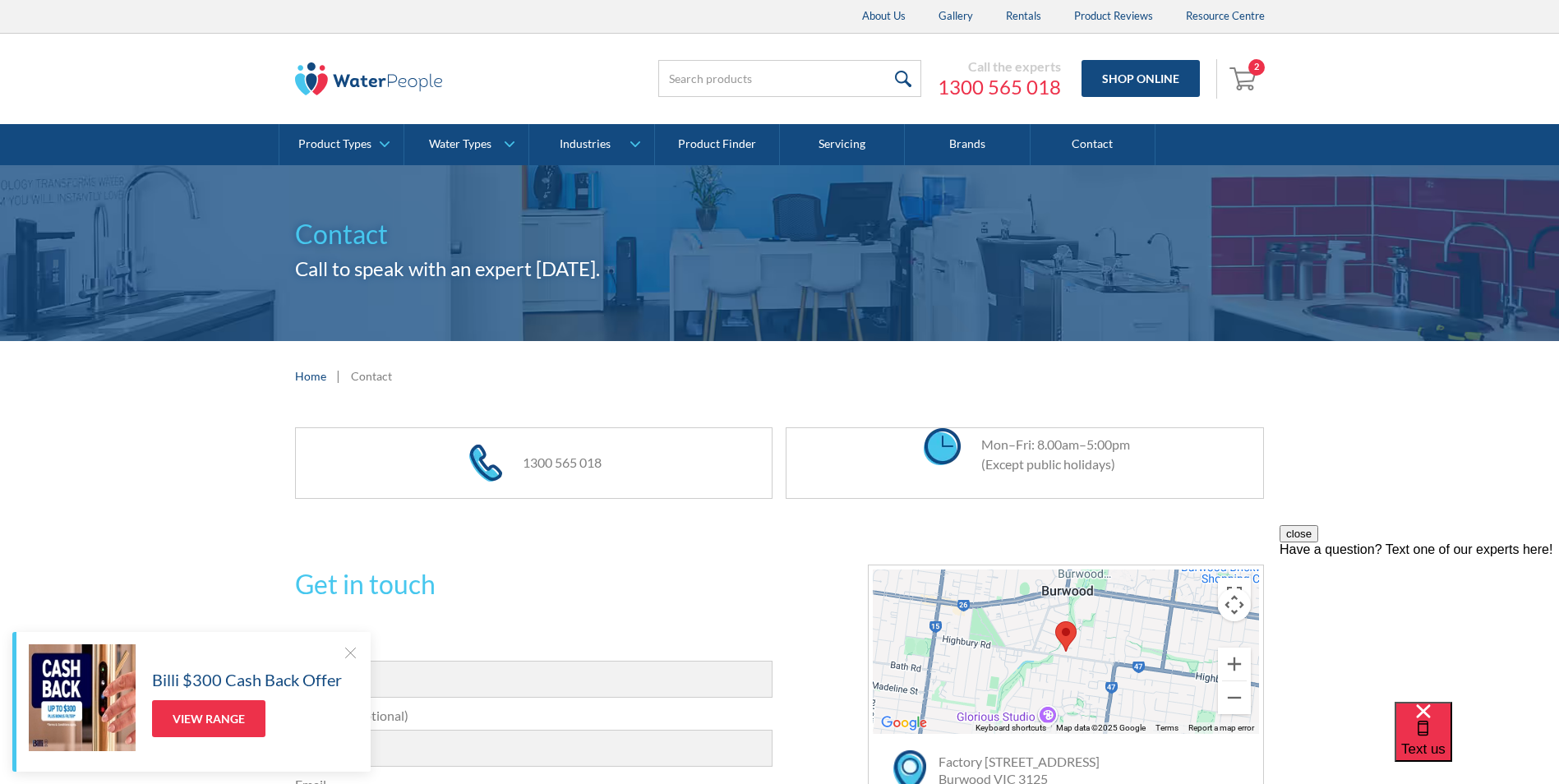
click at [1240, 77] on img "Open cart containing 2 items" at bounding box center [1244, 78] width 31 height 26
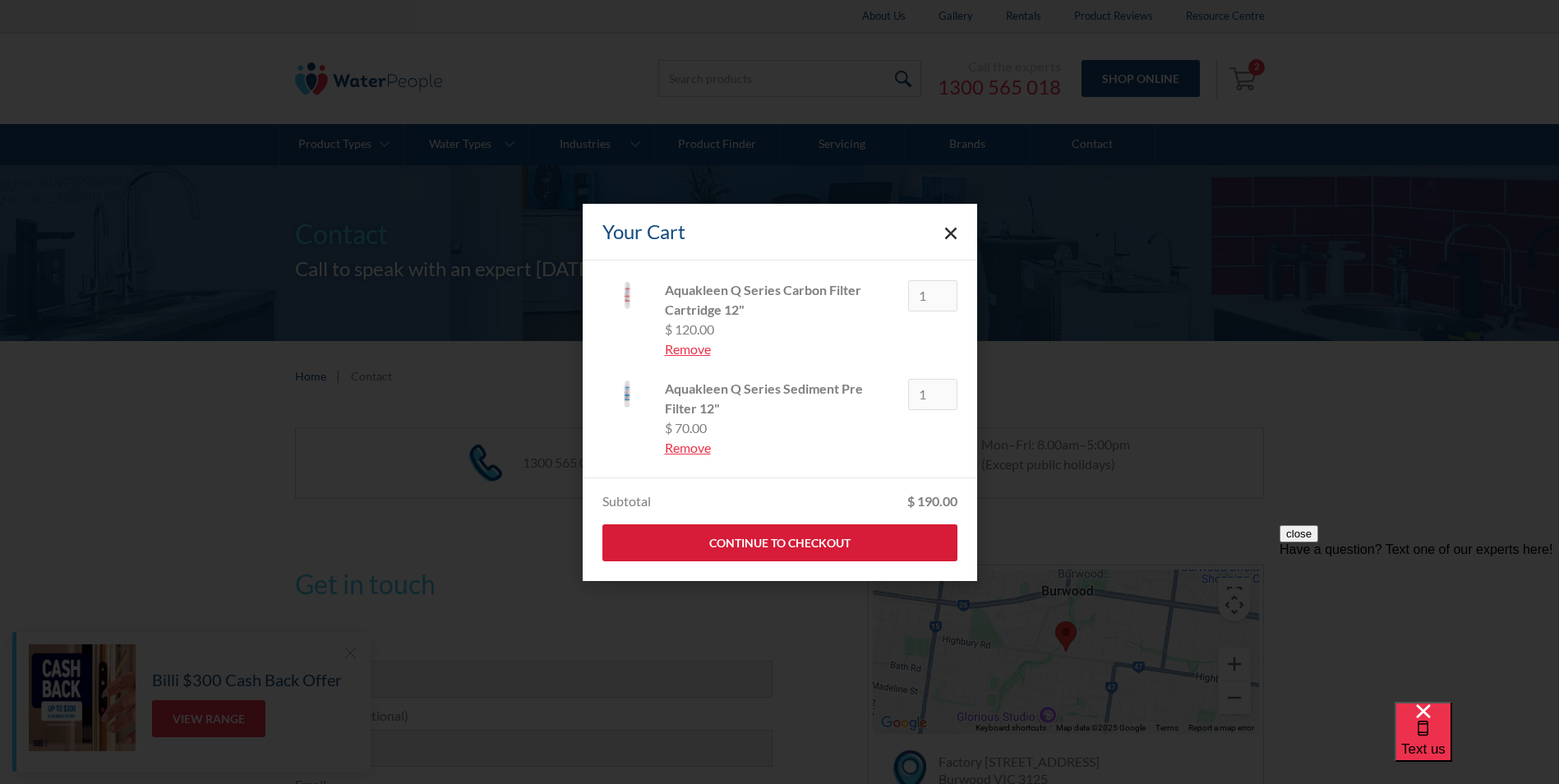
drag, startPoint x: 762, startPoint y: 541, endPoint x: 772, endPoint y: 537, distance: 10.8
click at [765, 541] on link "Continue to Checkout" at bounding box center [780, 542] width 355 height 37
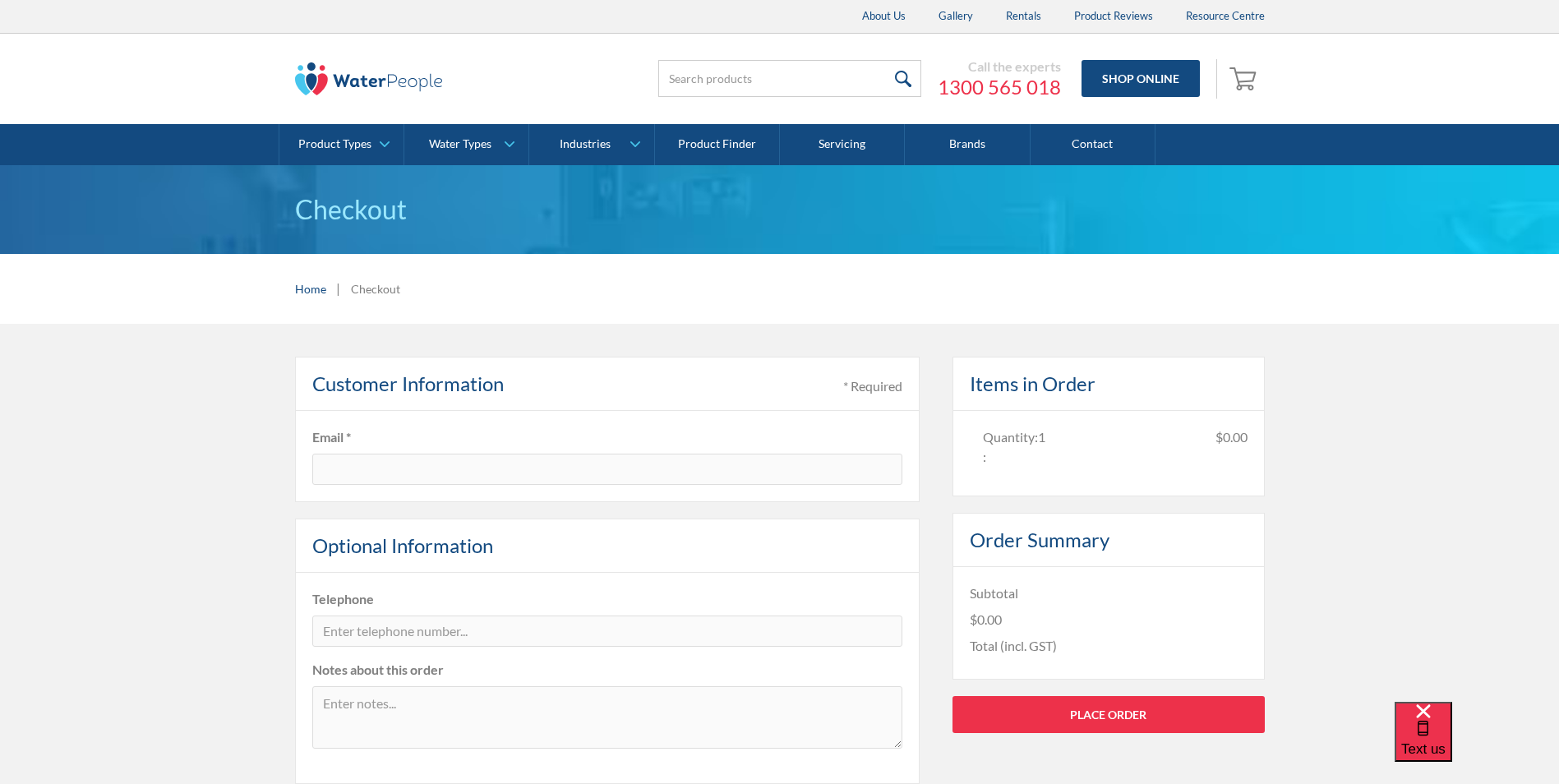
type input "[EMAIL_ADDRESS][DOMAIN_NAME]"
type input "[PERSON_NAME]"
type input "PO Box 1176"
type input "Moama"
type input "[GEOGRAPHIC_DATA]"
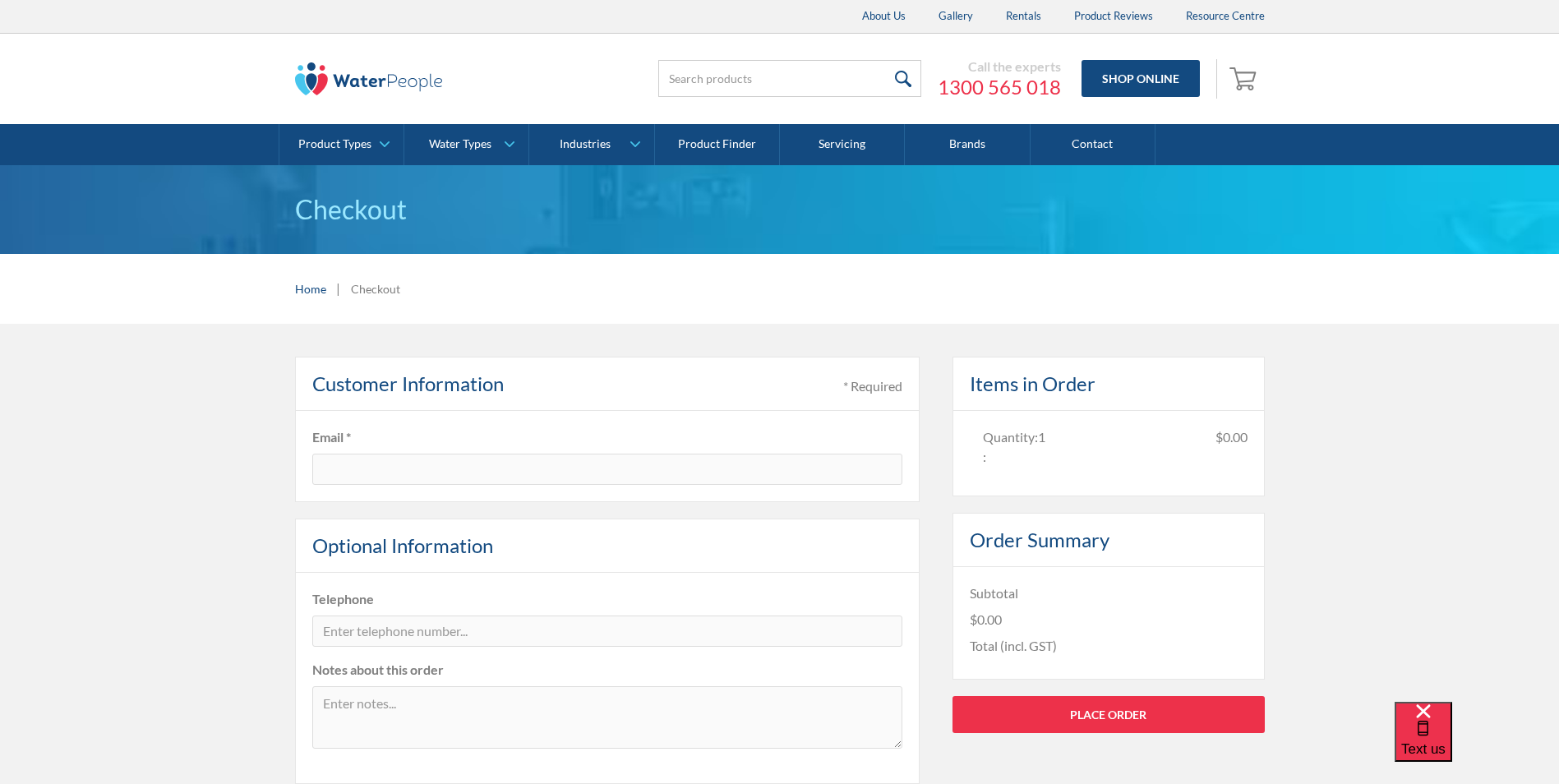
type input "2731"
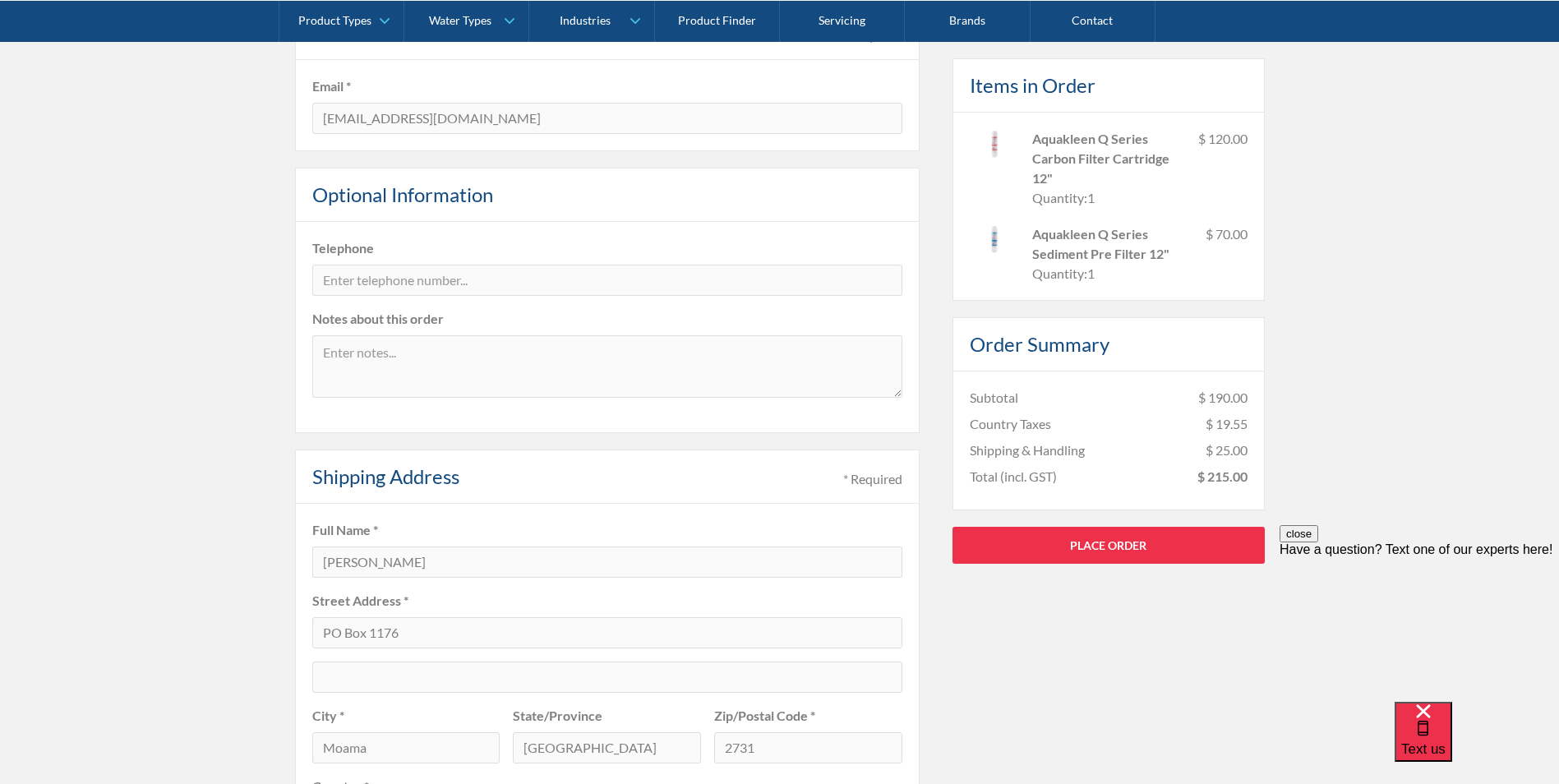
scroll to position [329, 0]
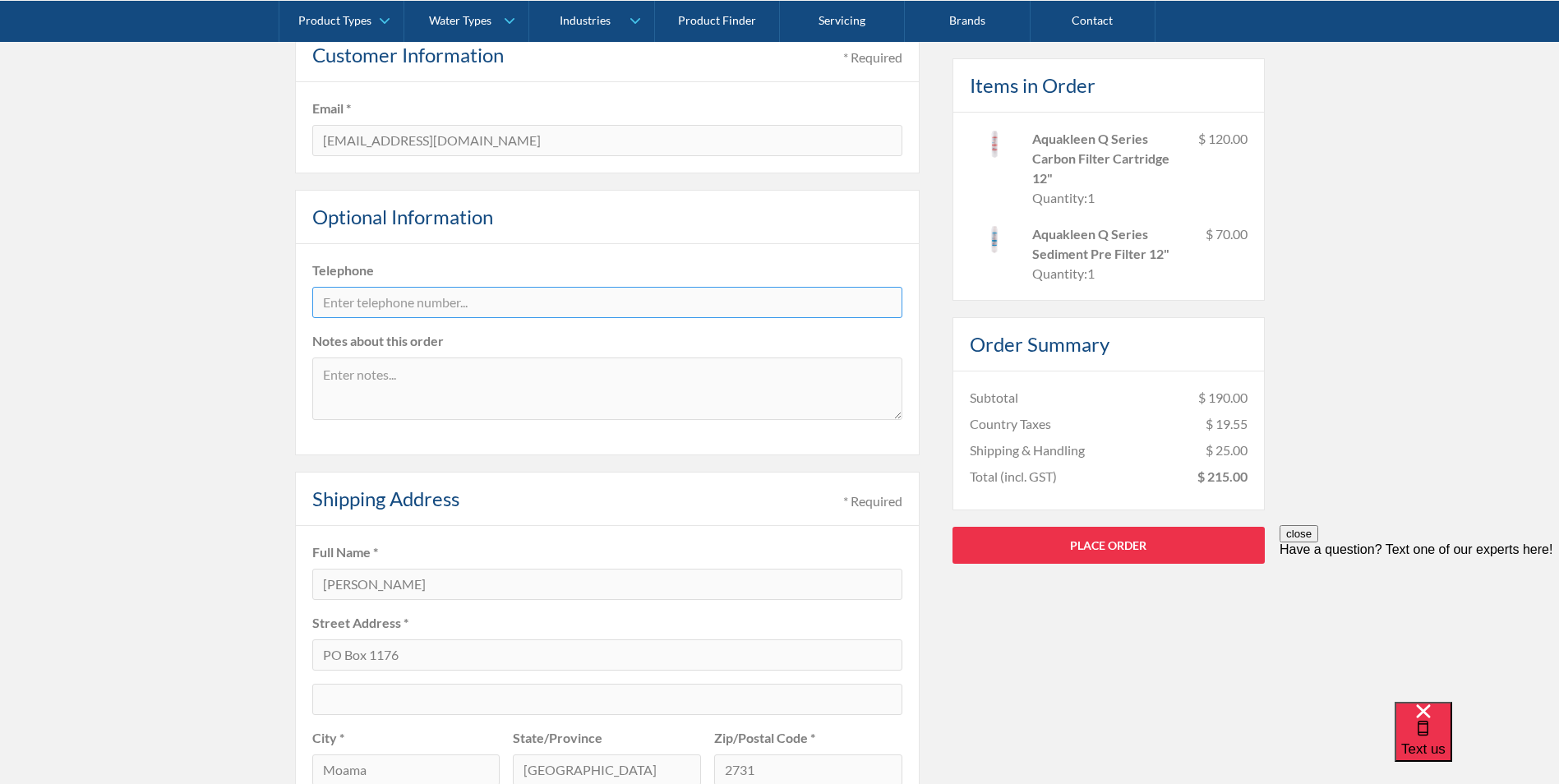
click at [509, 302] on input "tel" at bounding box center [608, 302] width 591 height 31
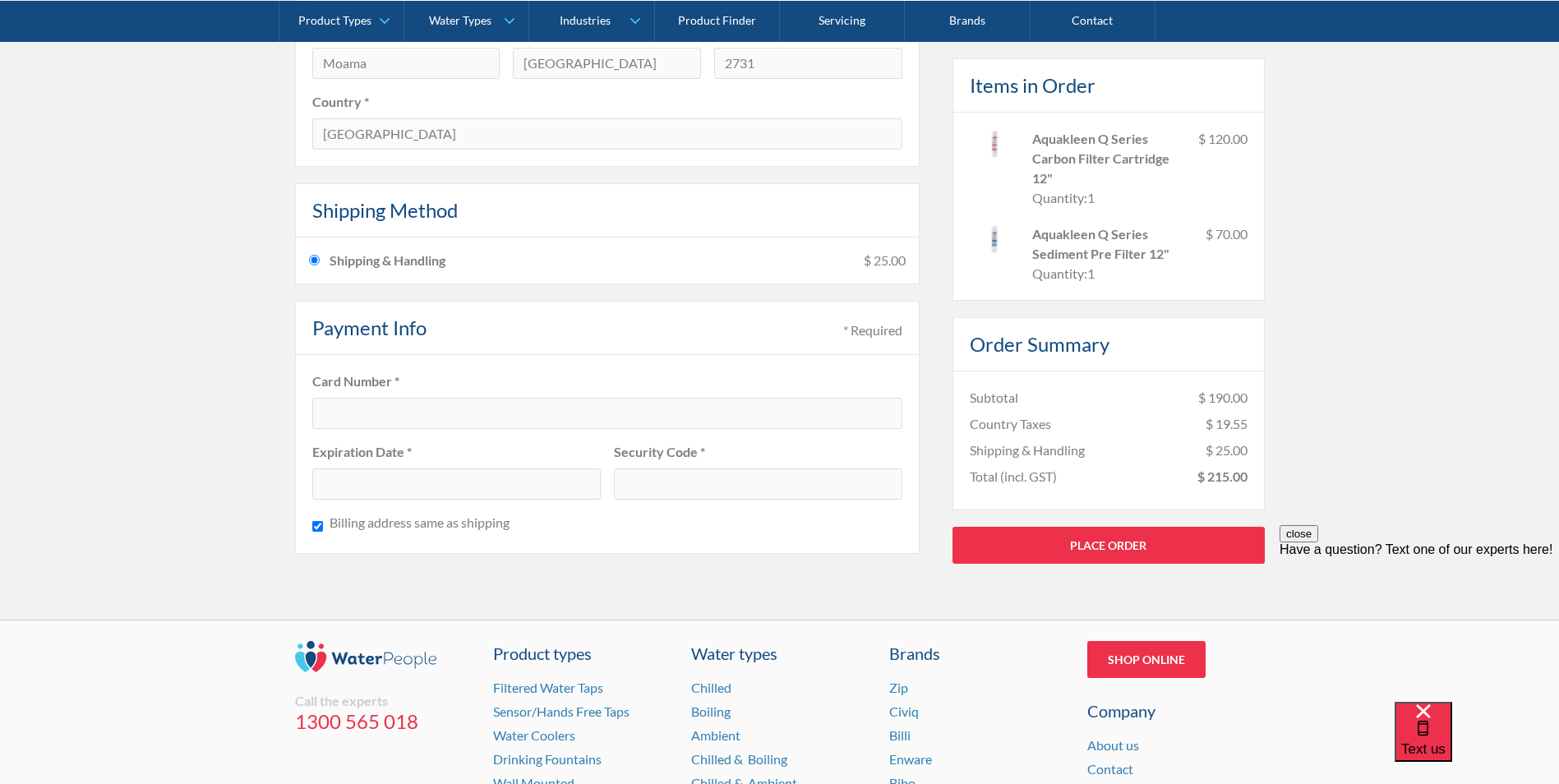
scroll to position [986, 0]
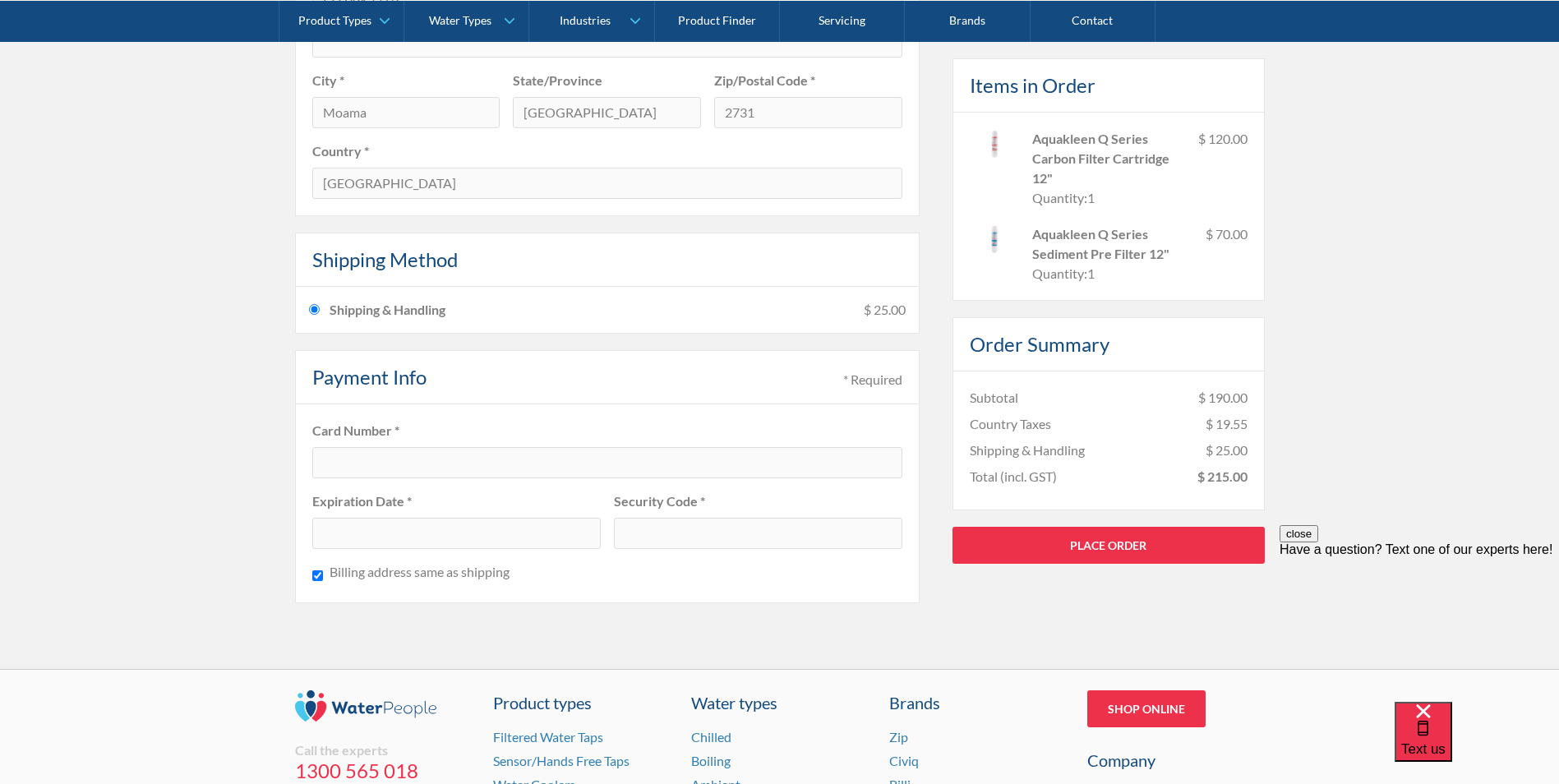
type input "0428989535"
click at [519, 468] on div at bounding box center [608, 462] width 591 height 31
click at [711, 541] on div at bounding box center [758, 533] width 288 height 31
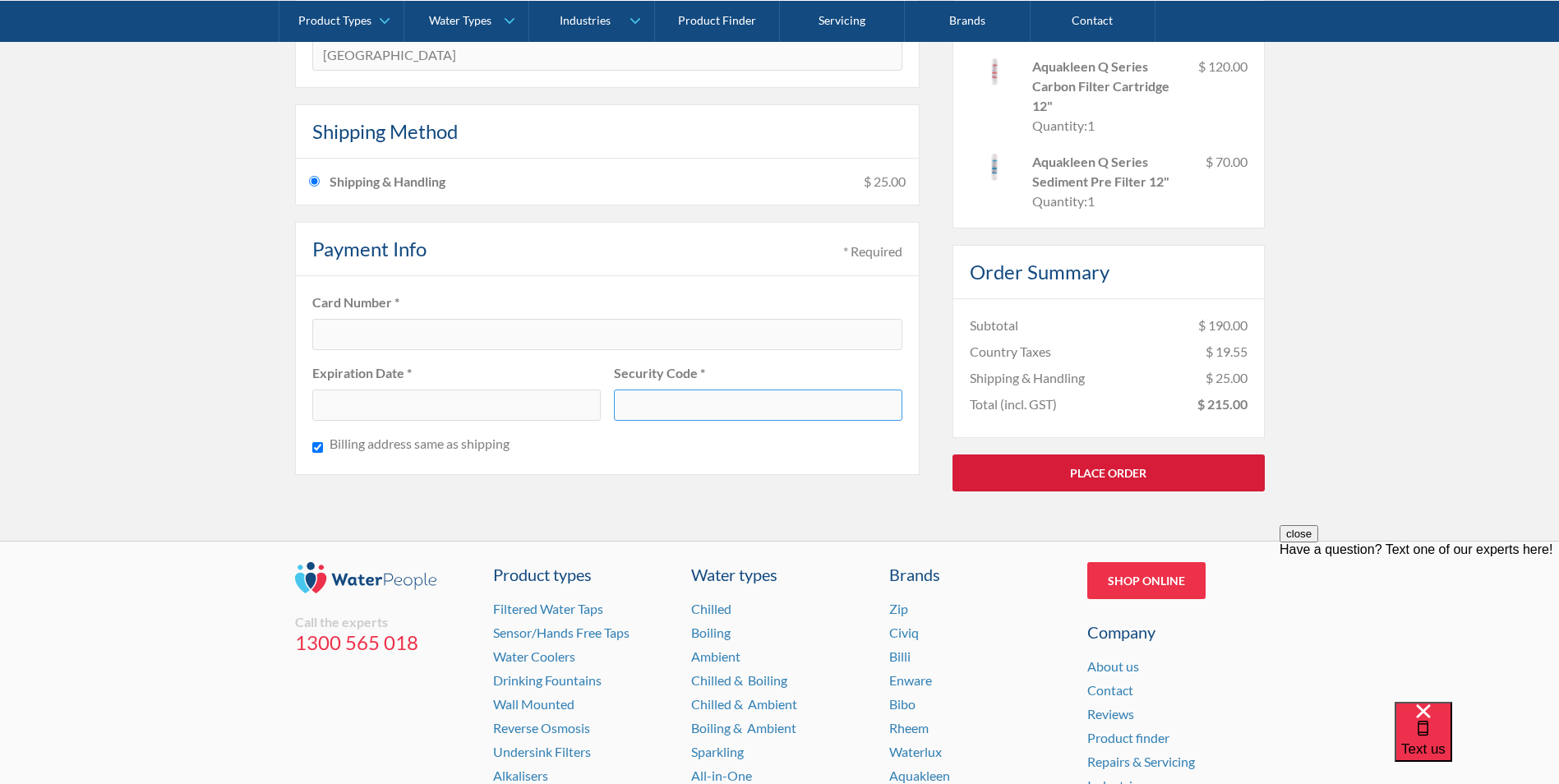
scroll to position [1150, 0]
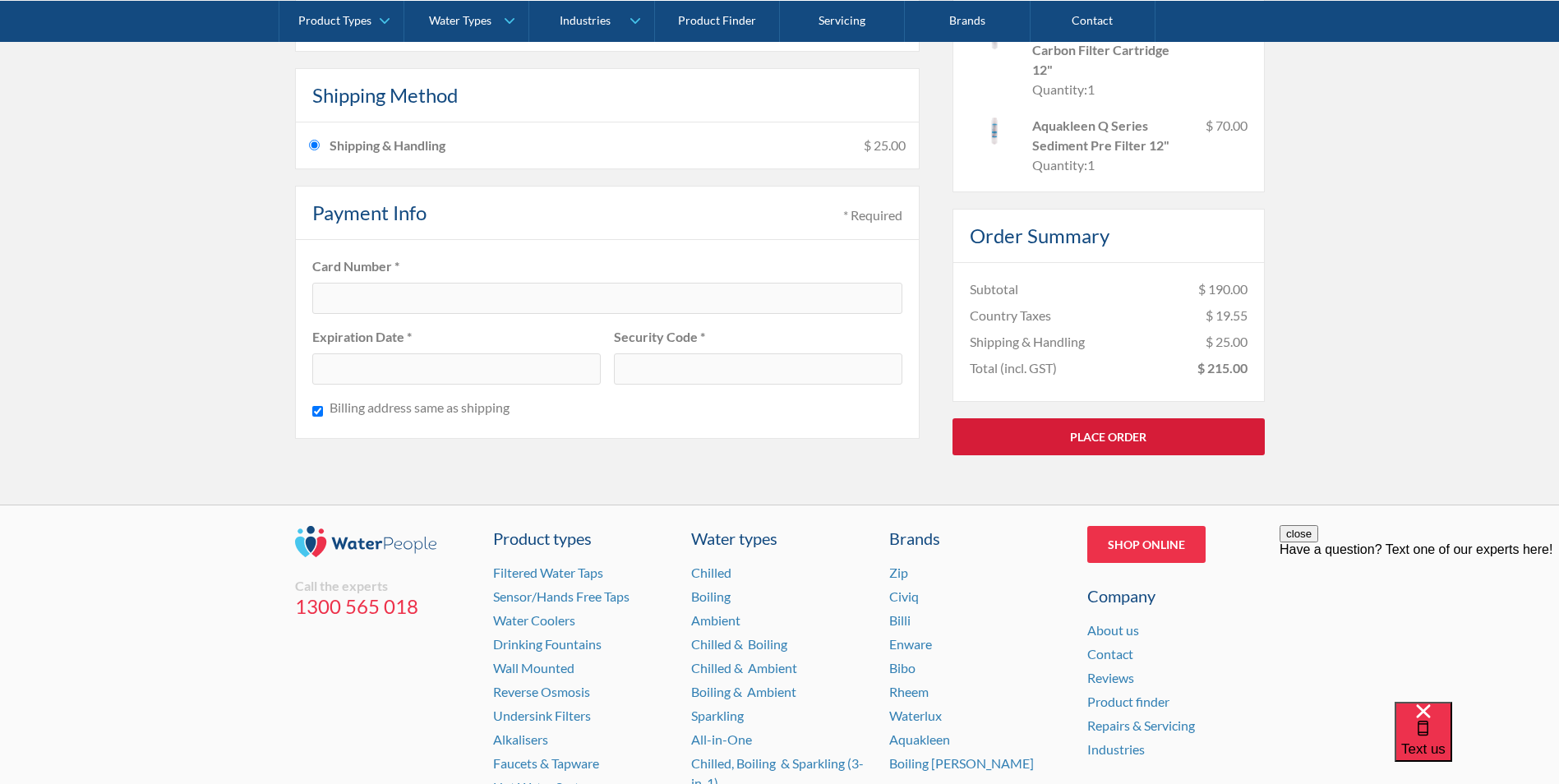
click at [1121, 432] on link "Place Order" at bounding box center [1108, 436] width 313 height 37
